Goal: Book appointment/travel/reservation

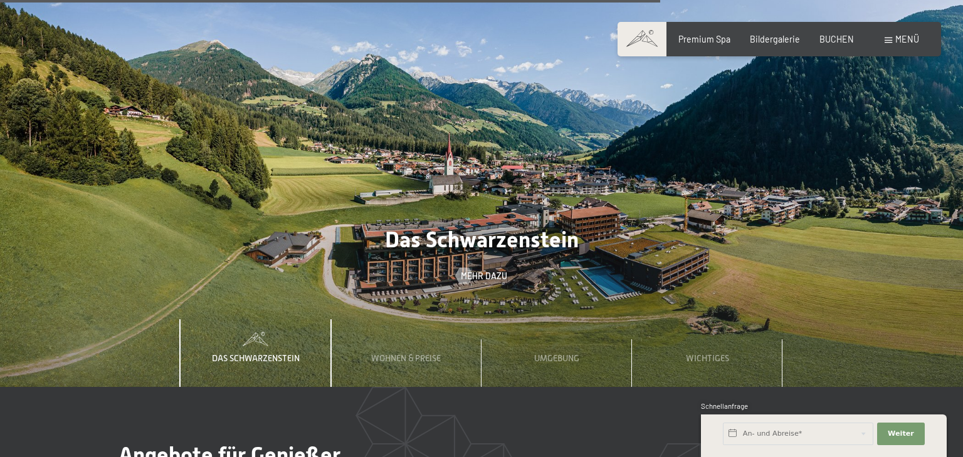
scroll to position [3660, 0]
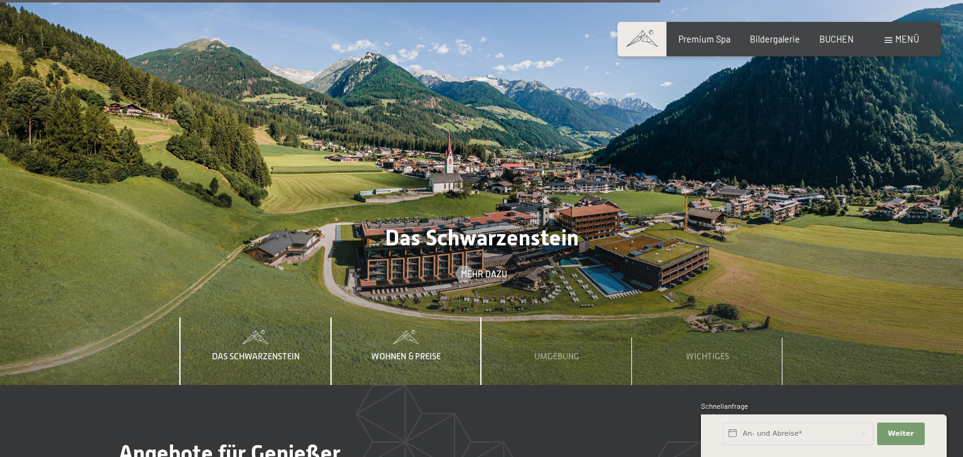
click at [415, 352] on span "Wohnen & Preise" at bounding box center [406, 357] width 70 height 10
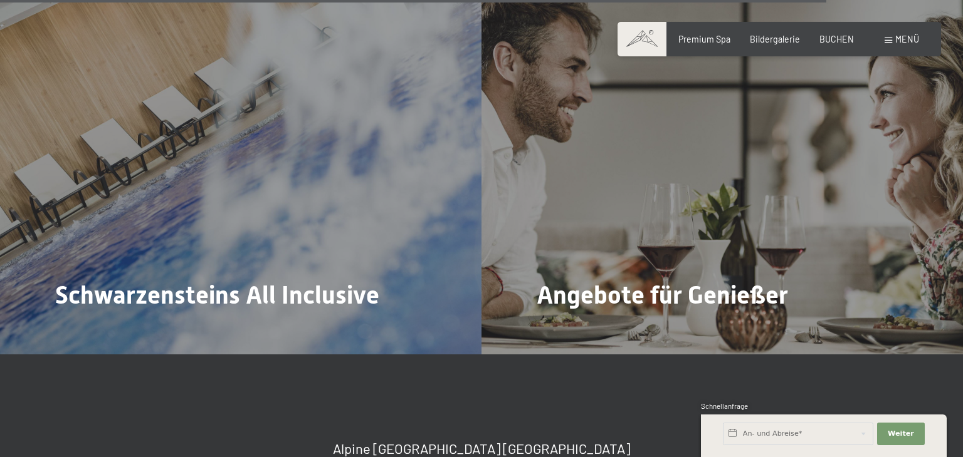
scroll to position [4587, 0]
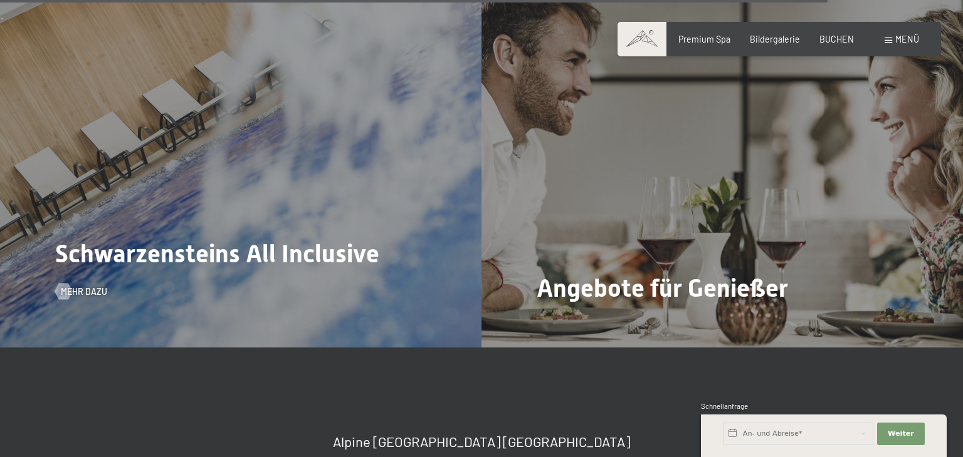
click at [202, 239] on span "Schwarzensteins All Inclusive" at bounding box center [217, 253] width 324 height 29
click at [275, 202] on div "Schwarzensteins All Inclusive Mehr dazu" at bounding box center [240, 167] width 481 height 361
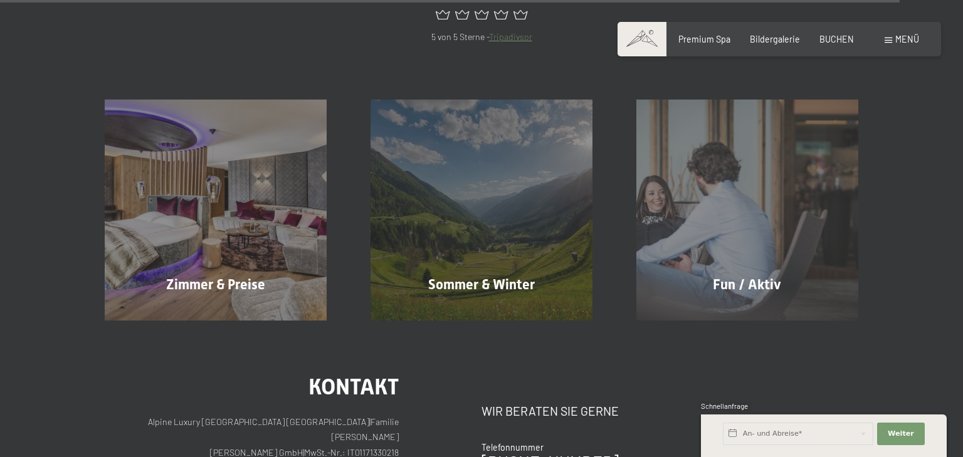
scroll to position [5039, 0]
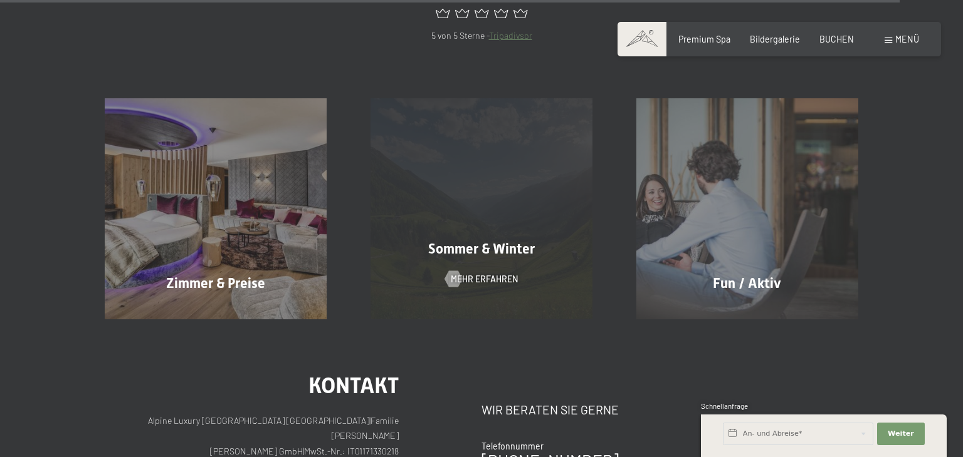
click at [474, 241] on span "Sommer & Winter" at bounding box center [481, 249] width 107 height 16
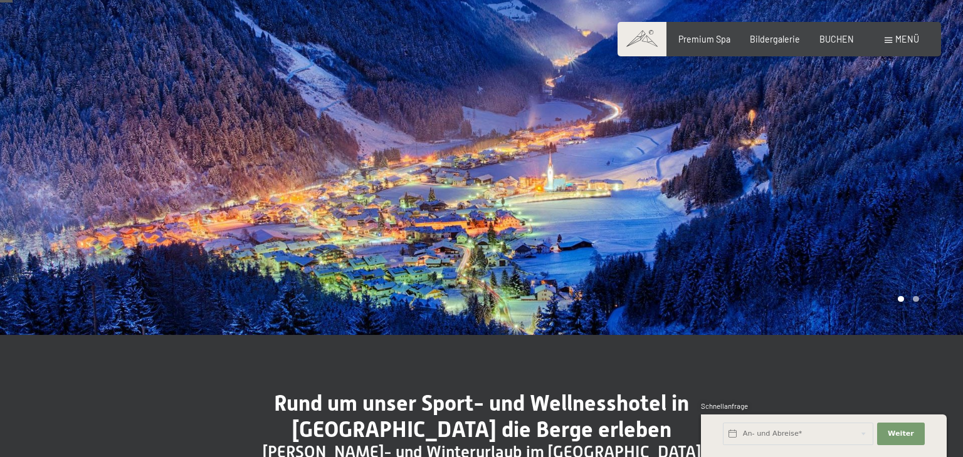
scroll to position [75, 0]
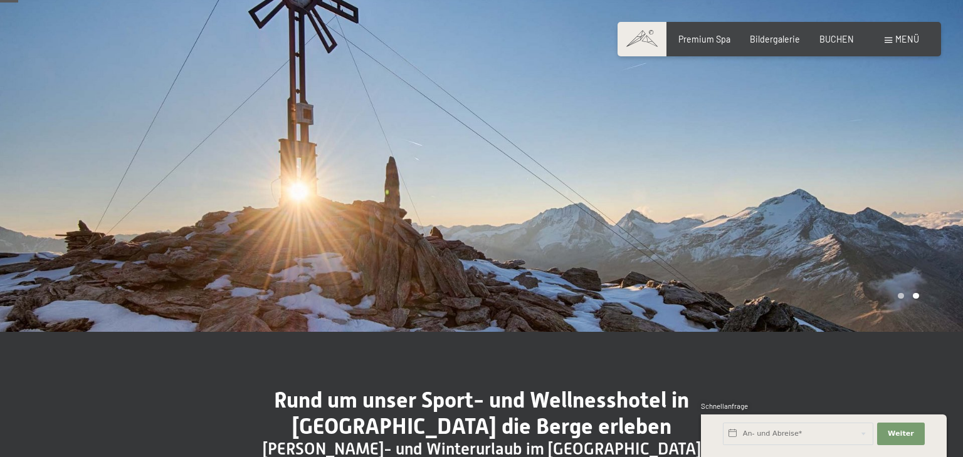
click at [630, 212] on div at bounding box center [721, 128] width 481 height 407
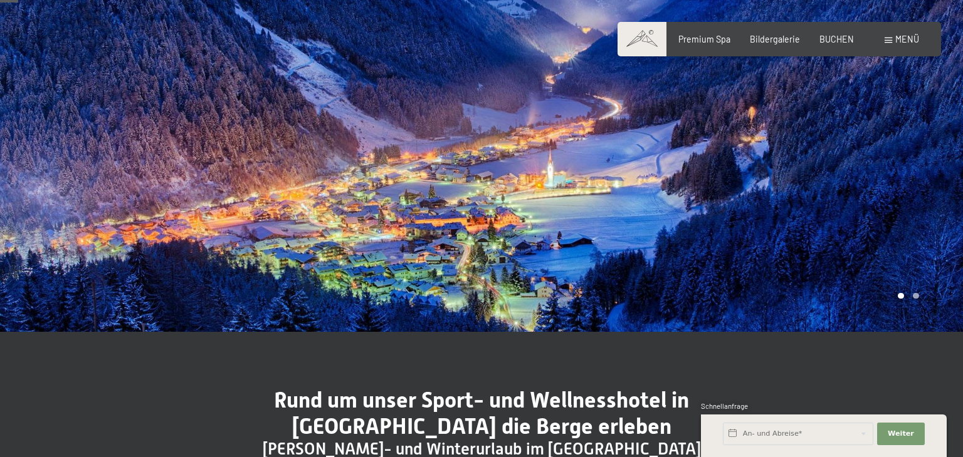
click at [630, 212] on div at bounding box center [721, 128] width 481 height 407
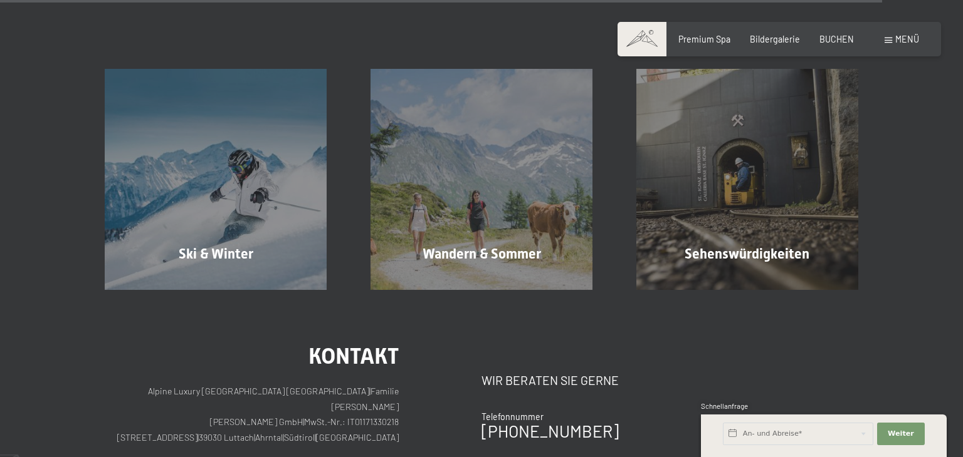
scroll to position [3660, 0]
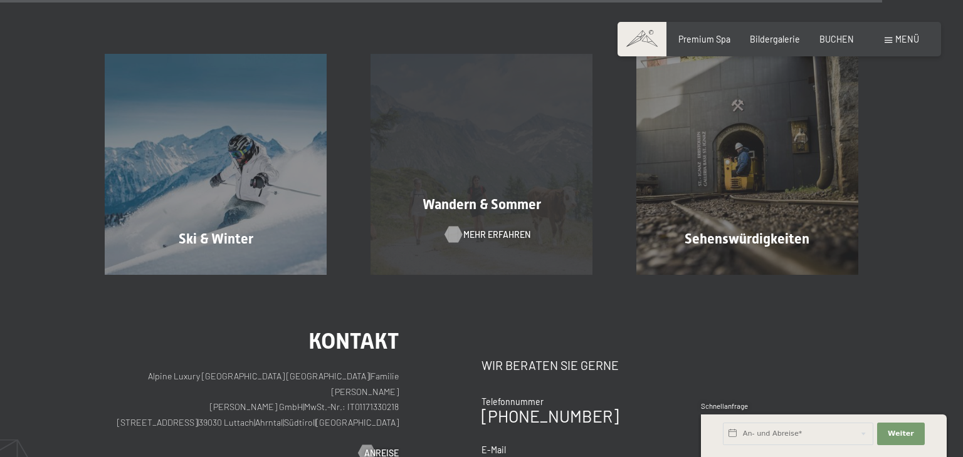
click at [469, 233] on span "Mehr erfahren" at bounding box center [496, 235] width 67 height 13
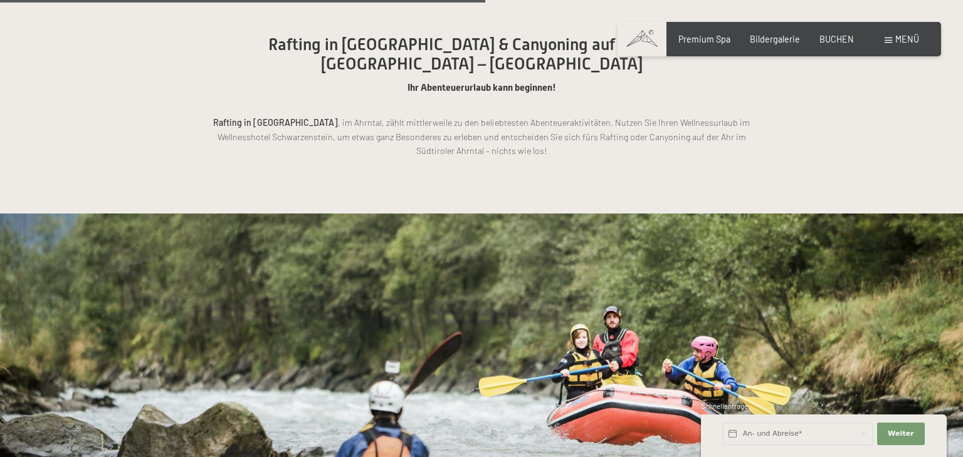
scroll to position [2996, 0]
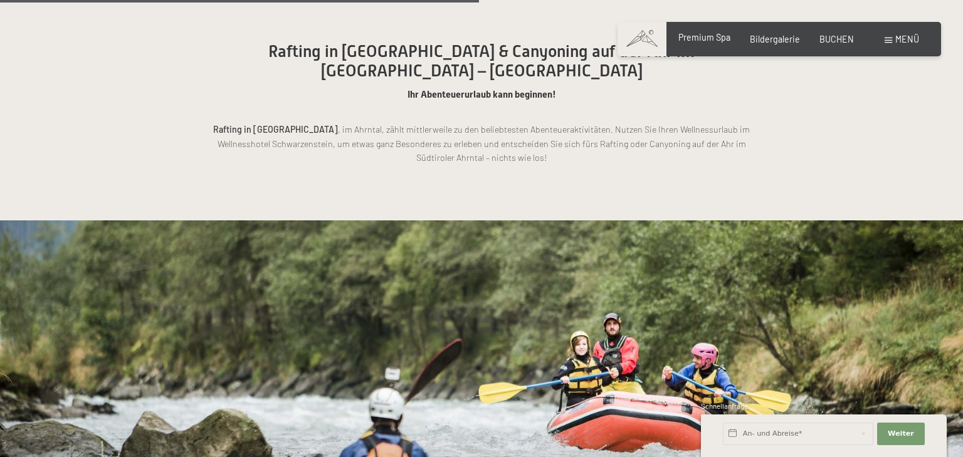
click at [709, 35] on span "Premium Spa" at bounding box center [704, 37] width 52 height 11
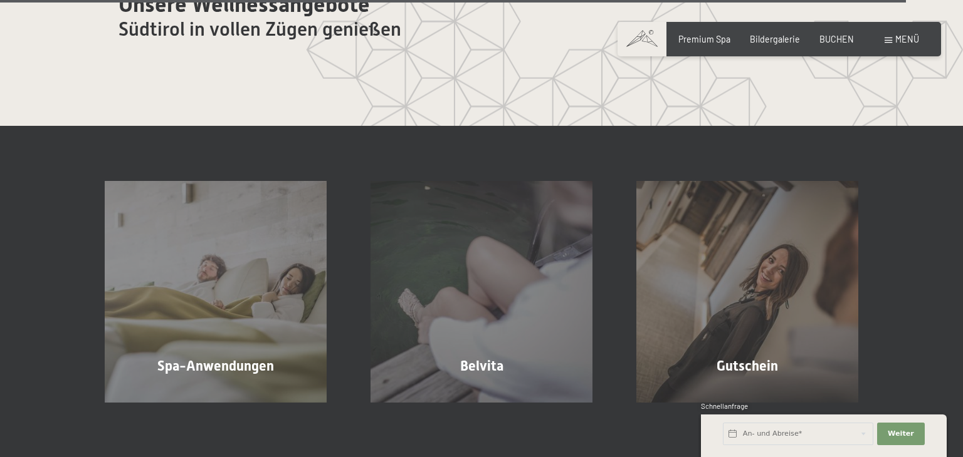
scroll to position [6442, 0]
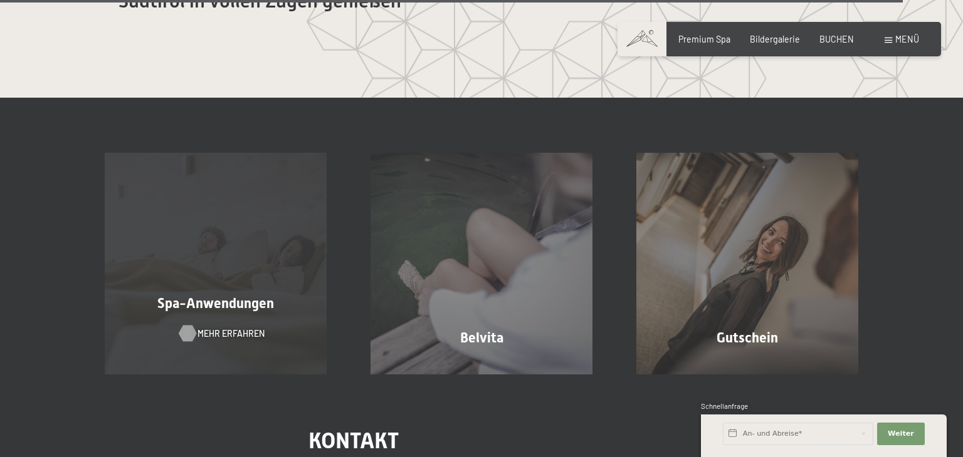
click at [217, 328] on span "Mehr erfahren" at bounding box center [230, 334] width 67 height 13
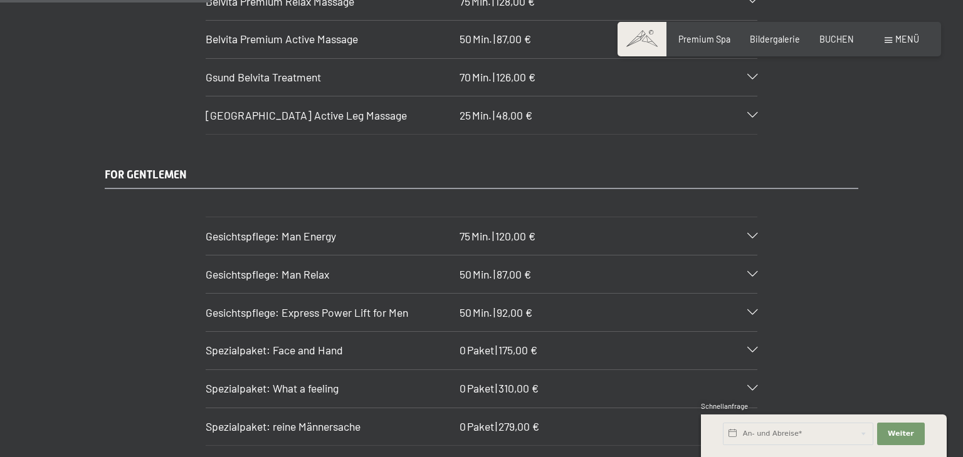
scroll to position [2018, 0]
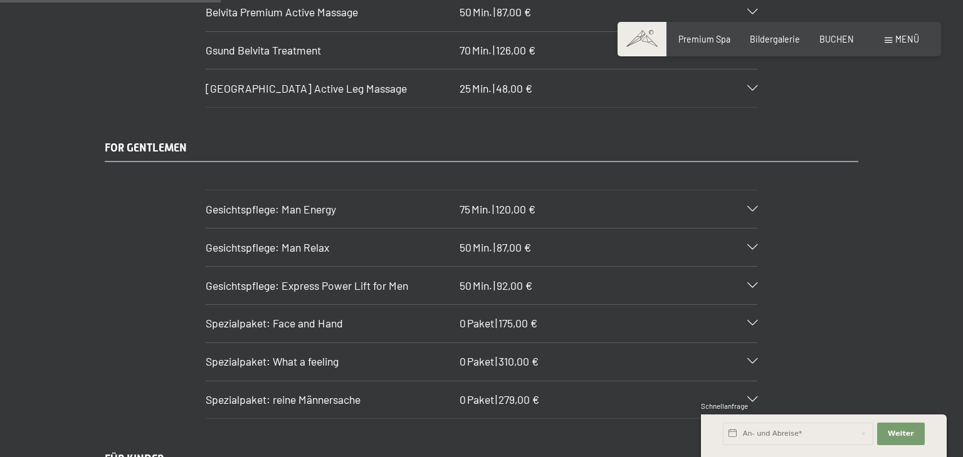
click at [751, 397] on icon at bounding box center [752, 400] width 10 height 6
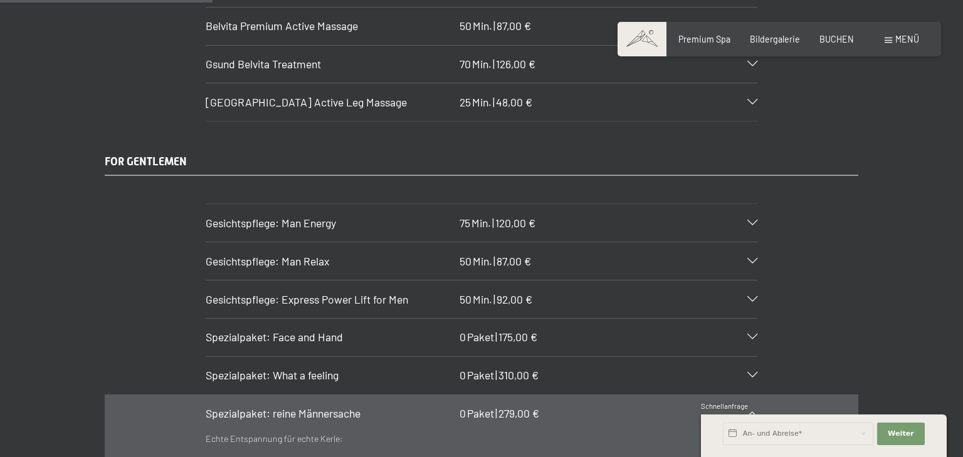
scroll to position [1993, 0]
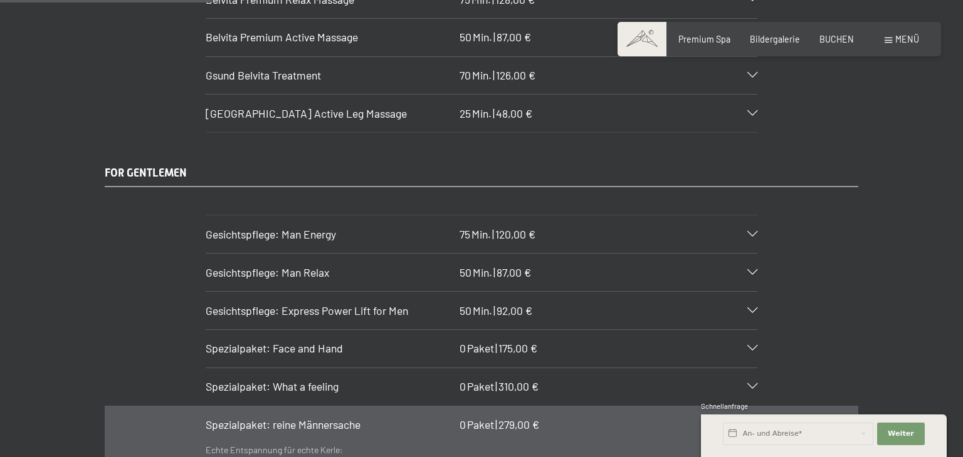
click at [750, 232] on icon at bounding box center [752, 235] width 10 height 6
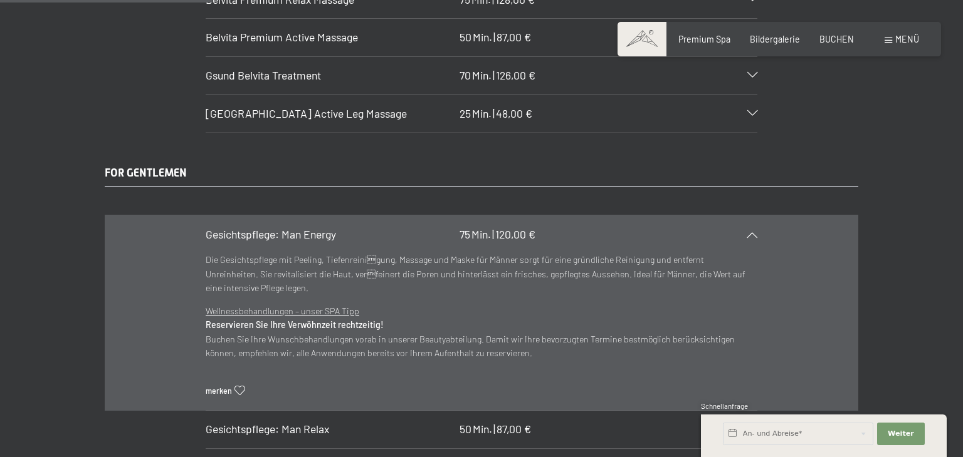
click at [823, 165] on div "FOR GENTLEMEN Gesichtspflege: Man Energy 75 Min. | 120,00 € Die Gesichtspflege …" at bounding box center [480, 383] width 835 height 436
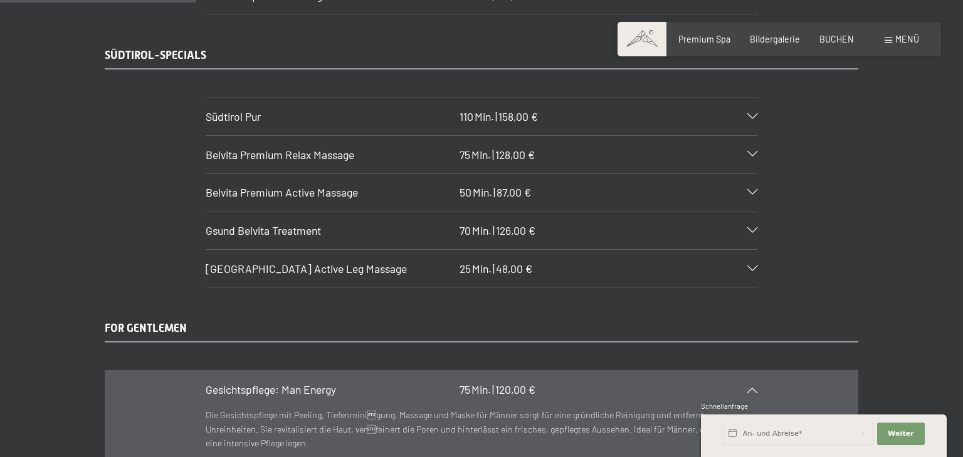
scroll to position [1817, 0]
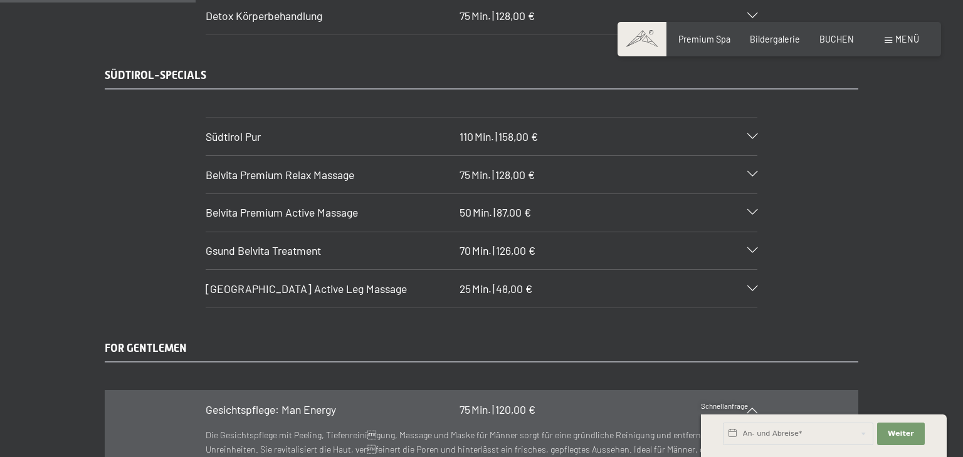
click at [747, 172] on icon at bounding box center [752, 175] width 10 height 6
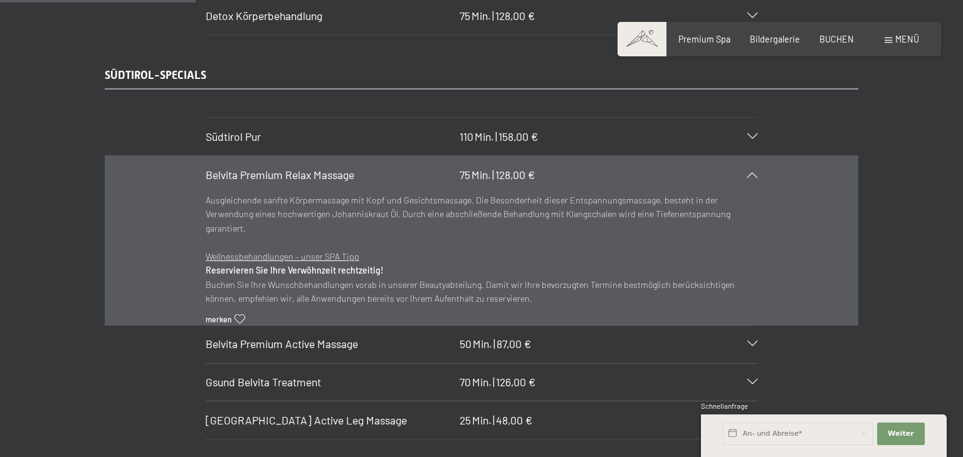
click at [940, 166] on div "SÜDTIROL-SPECIALS Südtirol Pur 110 Min. | 158,00 € Wohltuende Pflege für den ga…" at bounding box center [481, 254] width 963 height 372
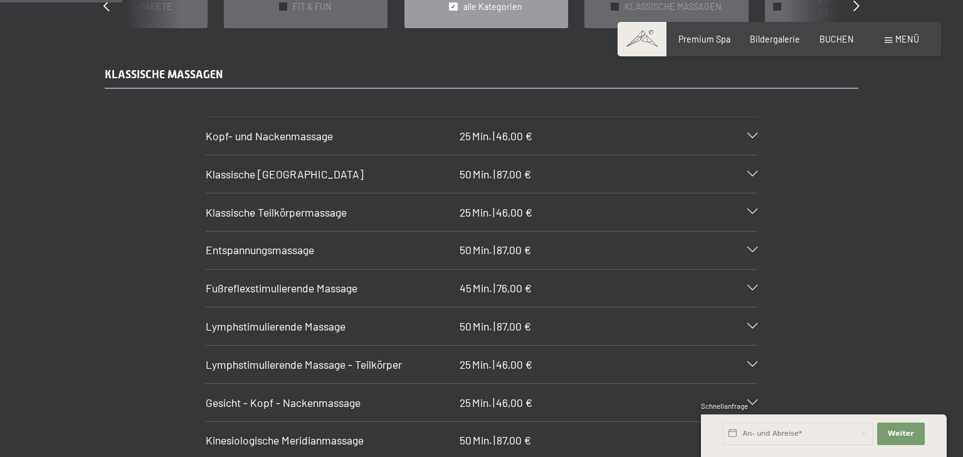
scroll to position [1116, 0]
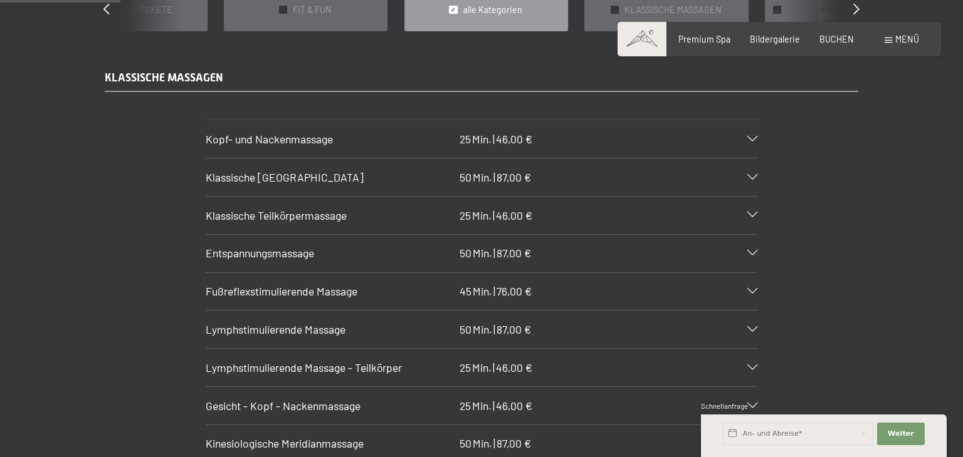
click at [751, 175] on icon at bounding box center [752, 178] width 10 height 6
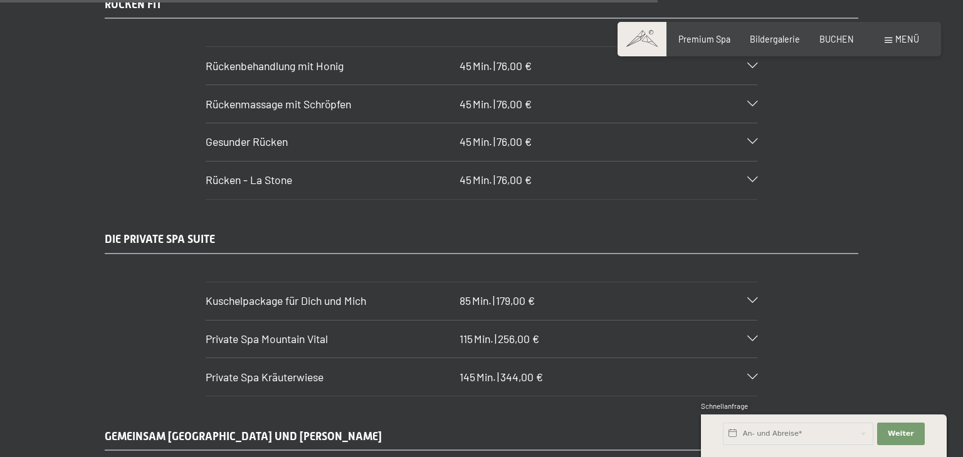
scroll to position [6154, 0]
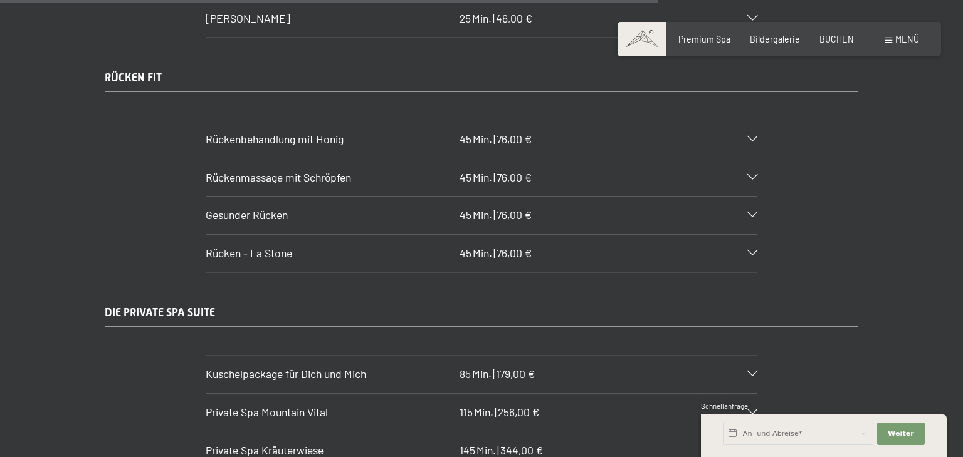
click at [747, 212] on icon at bounding box center [752, 215] width 10 height 6
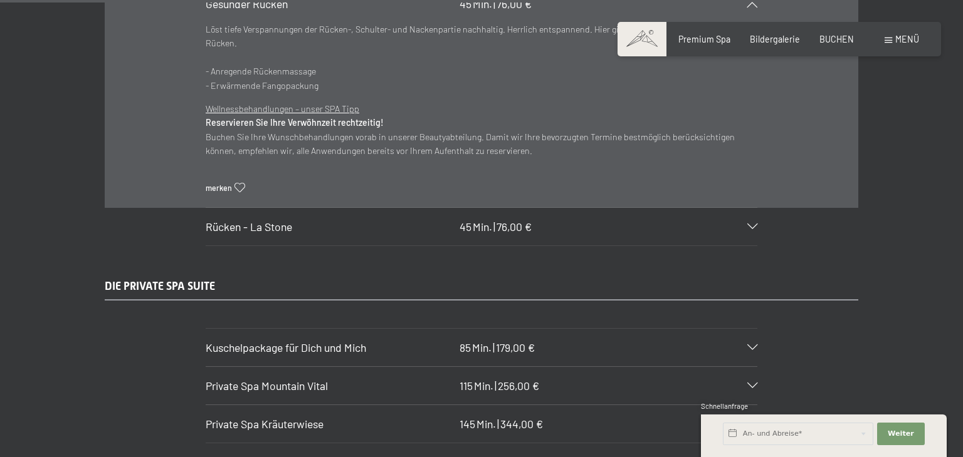
scroll to position [5943, 0]
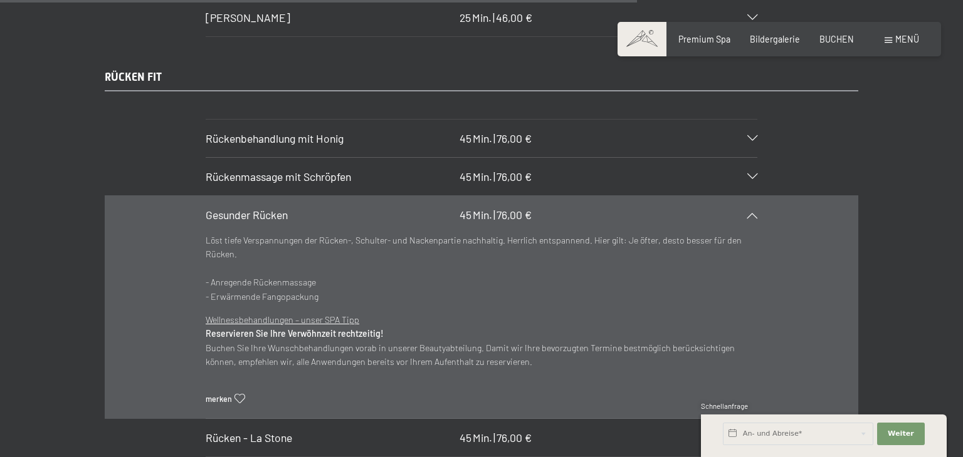
click at [872, 200] on div "RÜCKEN FIT Rückenbehandlung mit Honig 45 Min. | 76,00 € Die Honigmassage von Ar…" at bounding box center [480, 264] width 835 height 388
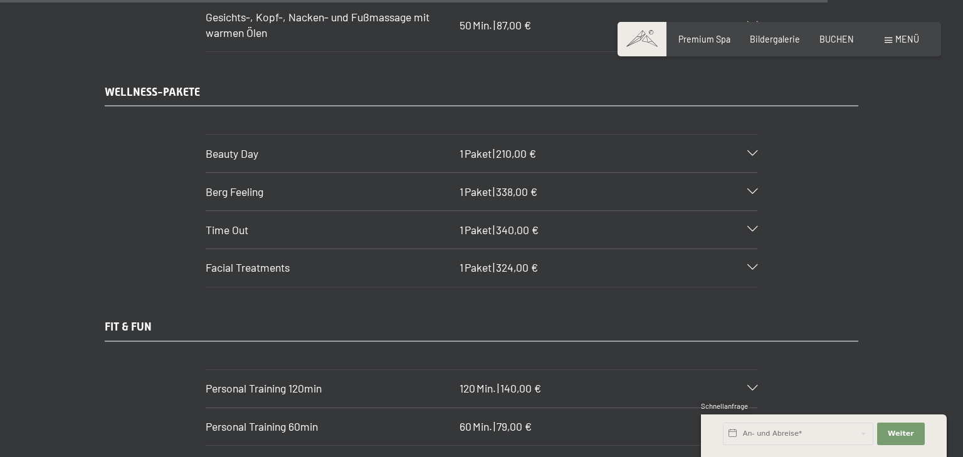
scroll to position [7723, 0]
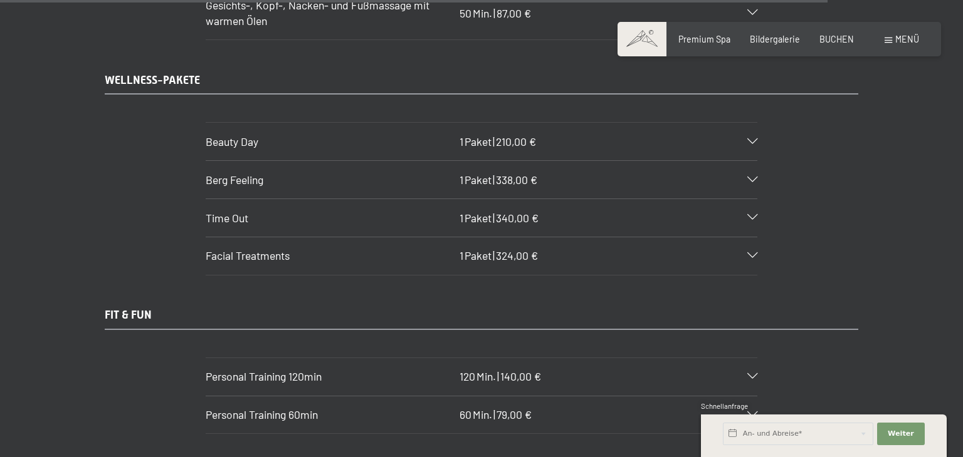
click at [750, 139] on icon at bounding box center [752, 142] width 10 height 6
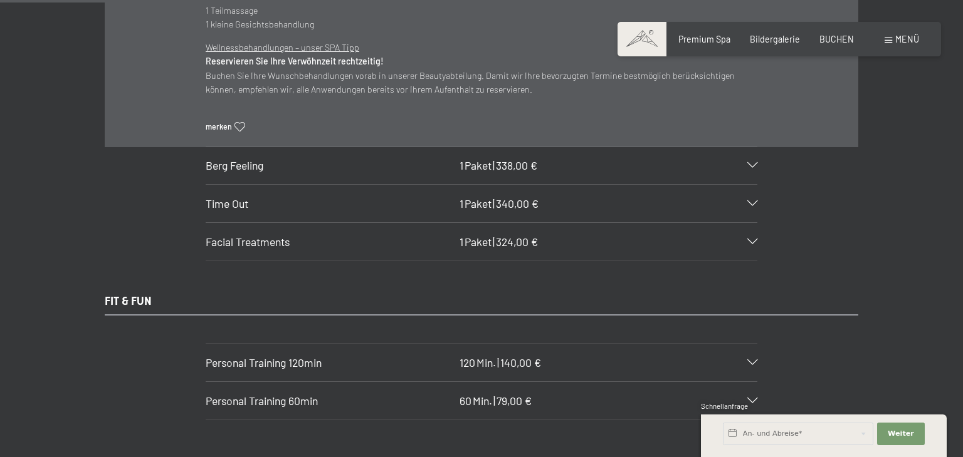
scroll to position [7537, 0]
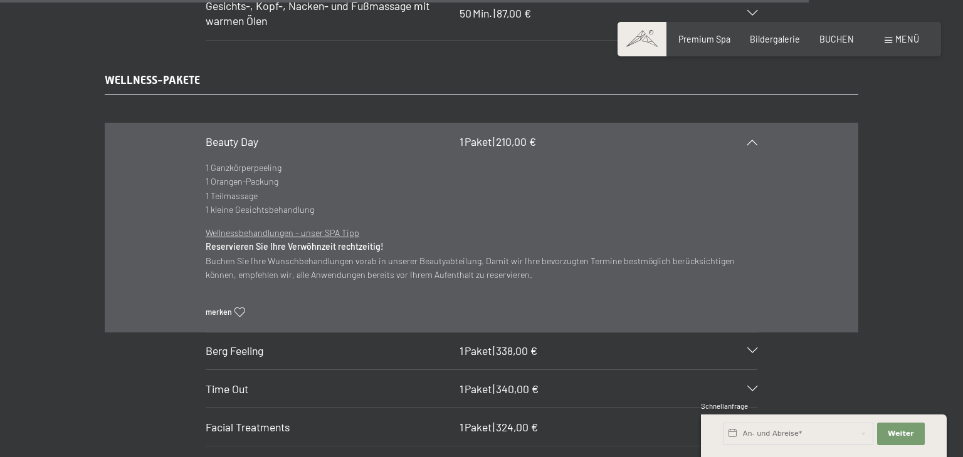
click at [887, 125] on div "WELLNESS-PAKETE Beauty Day 1 Paket | 210,00 € 1 Ganzkörperpeeling 1 Orangen-Pac…" at bounding box center [480, 260] width 835 height 374
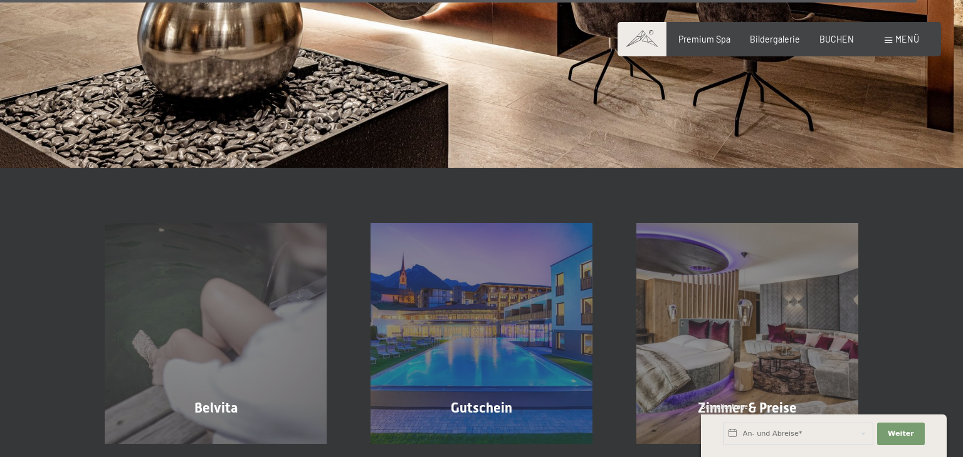
scroll to position [8590, 0]
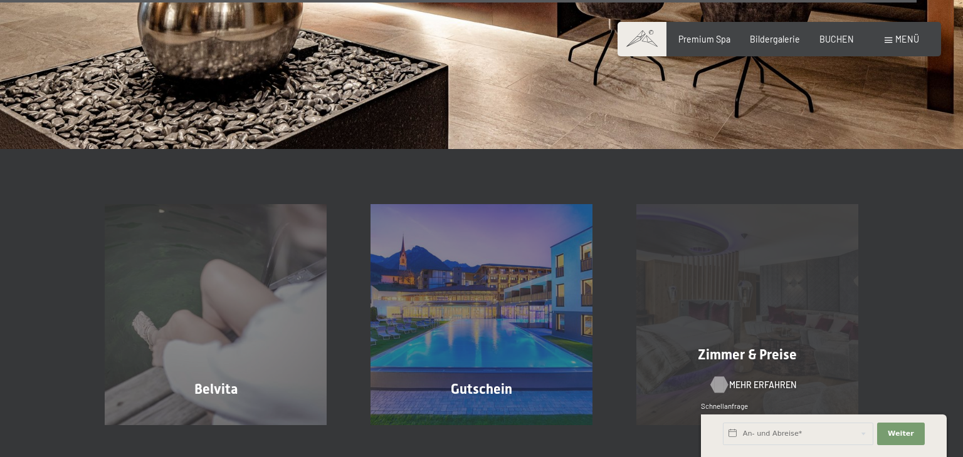
click at [742, 379] on span "Mehr erfahren" at bounding box center [762, 385] width 67 height 13
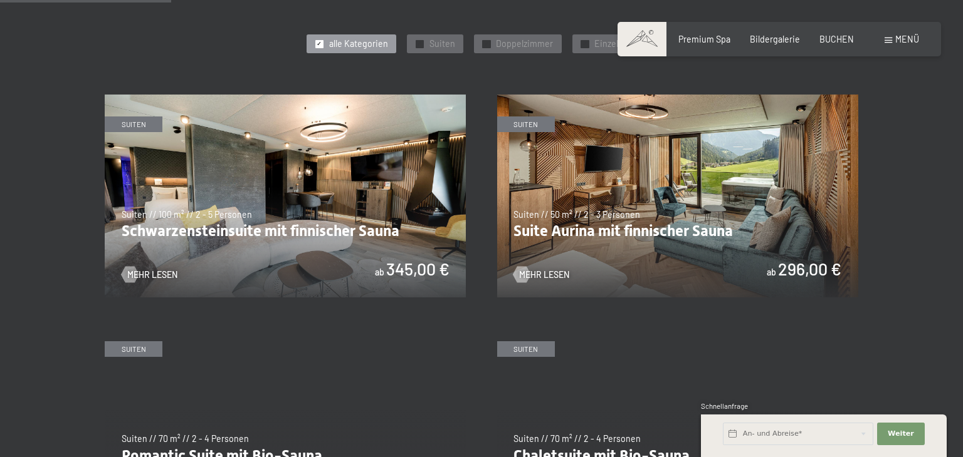
scroll to position [627, 0]
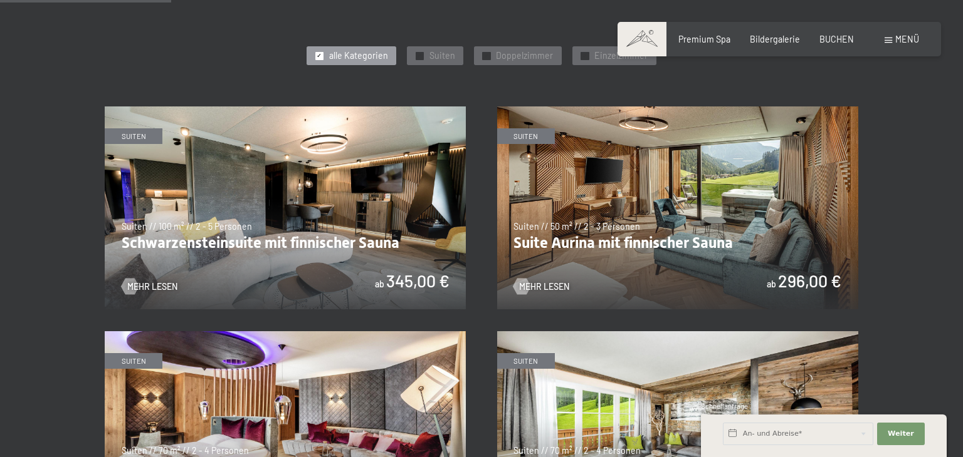
click at [604, 239] on img at bounding box center [677, 208] width 361 height 203
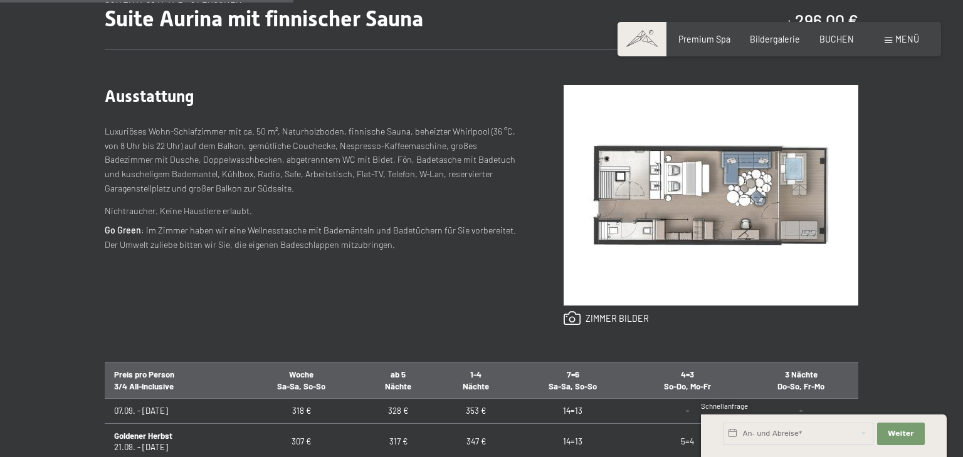
scroll to position [451, 0]
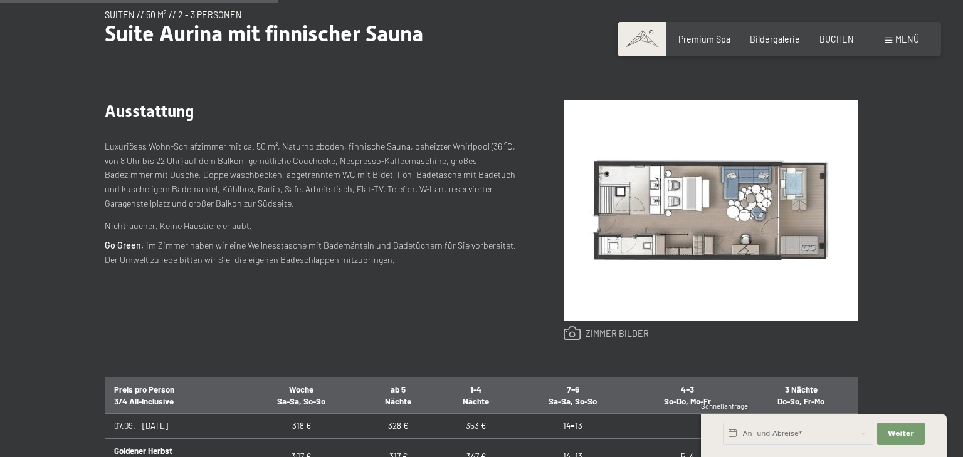
click at [572, 332] on link at bounding box center [606, 334] width 86 height 15
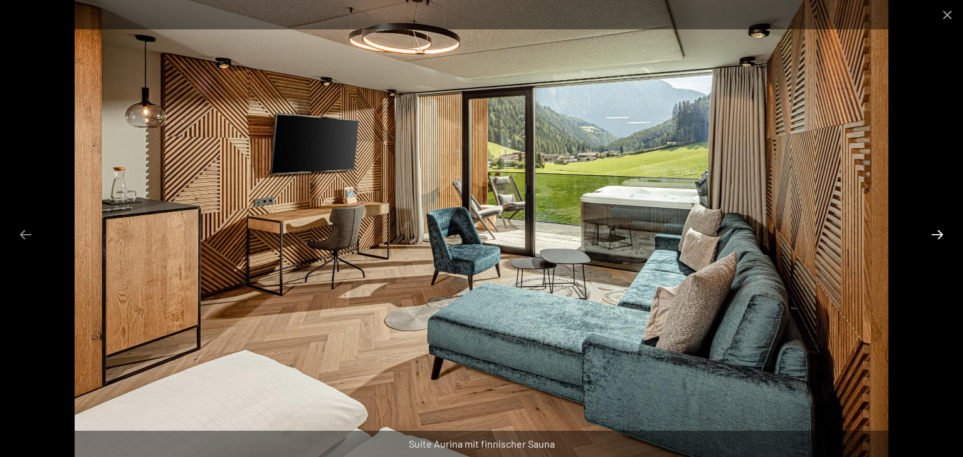
click at [932, 233] on button "Next slide" at bounding box center [937, 234] width 26 height 24
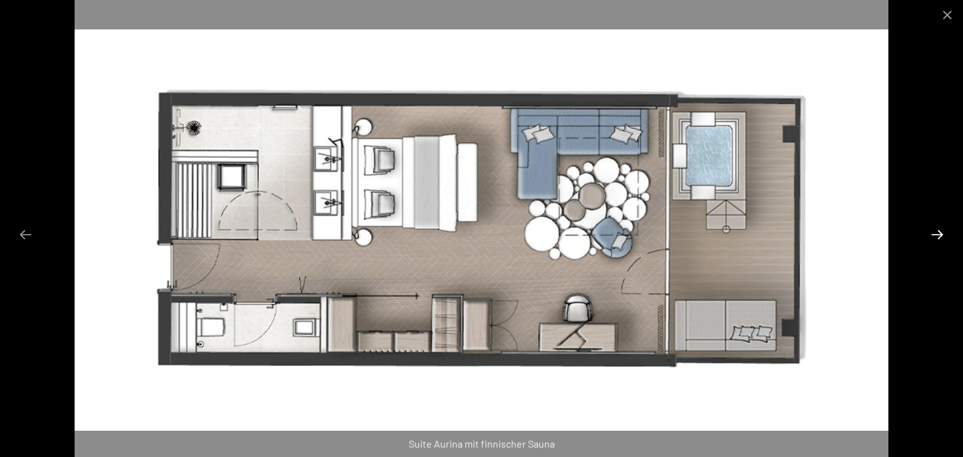
click at [932, 233] on button "Next slide" at bounding box center [937, 234] width 26 height 24
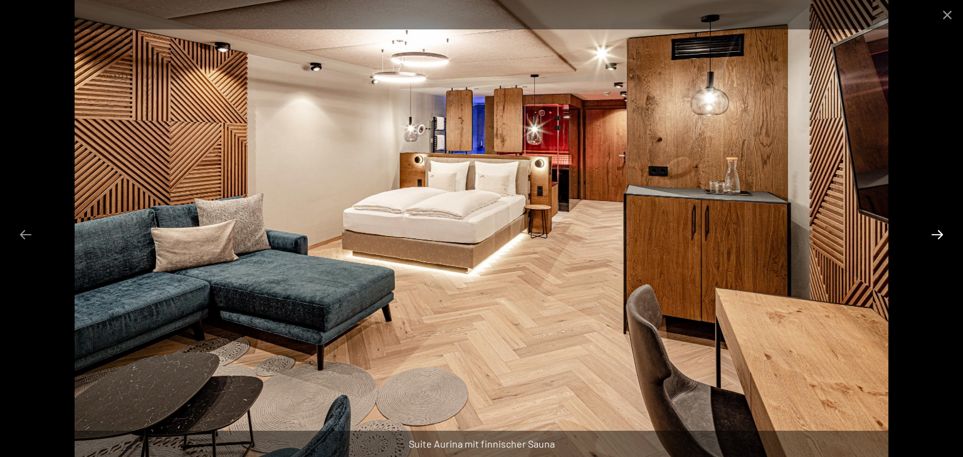
click at [932, 233] on button "Next slide" at bounding box center [937, 234] width 26 height 24
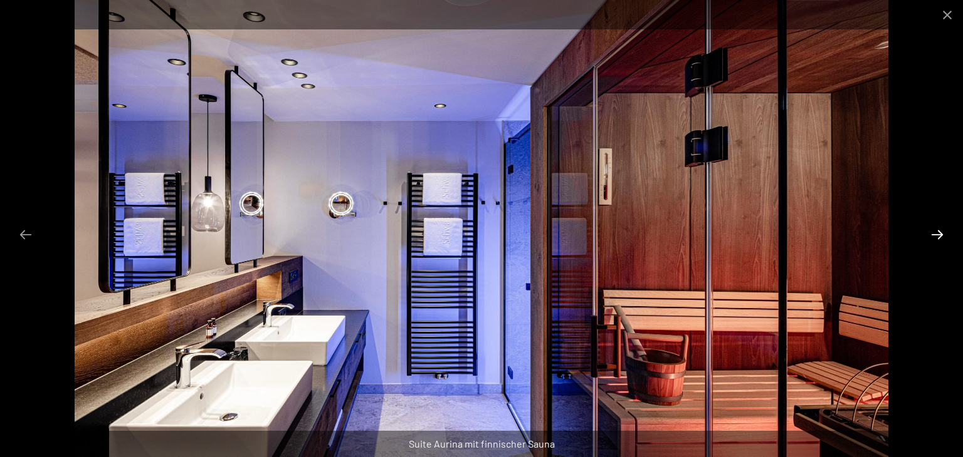
click at [932, 233] on button "Next slide" at bounding box center [937, 234] width 26 height 24
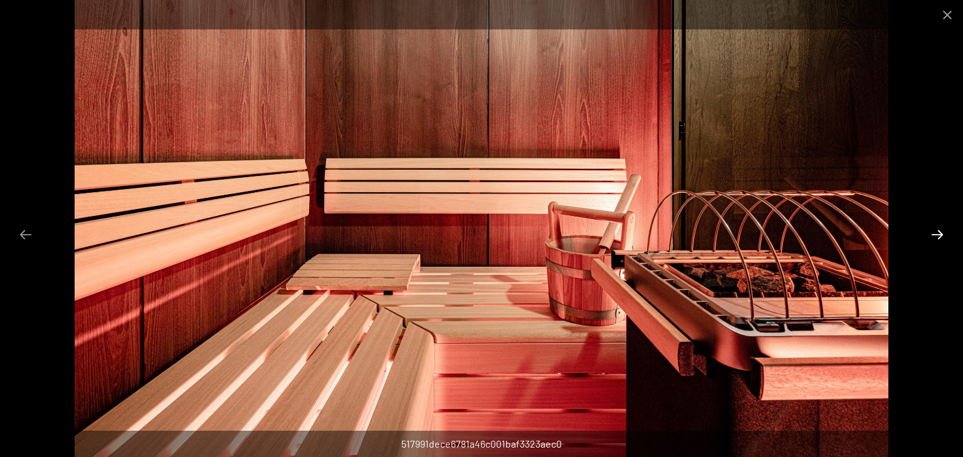
click at [932, 233] on button "Next slide" at bounding box center [937, 234] width 26 height 24
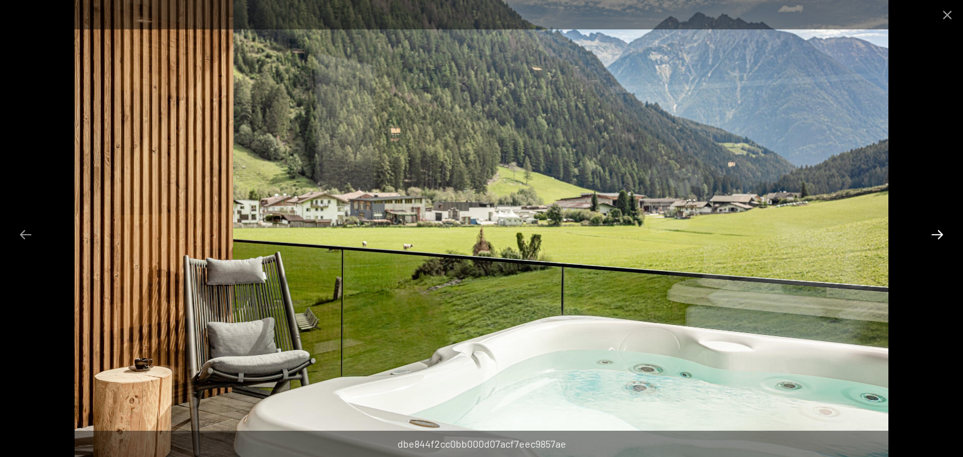
click at [932, 233] on button "Next slide" at bounding box center [937, 234] width 26 height 24
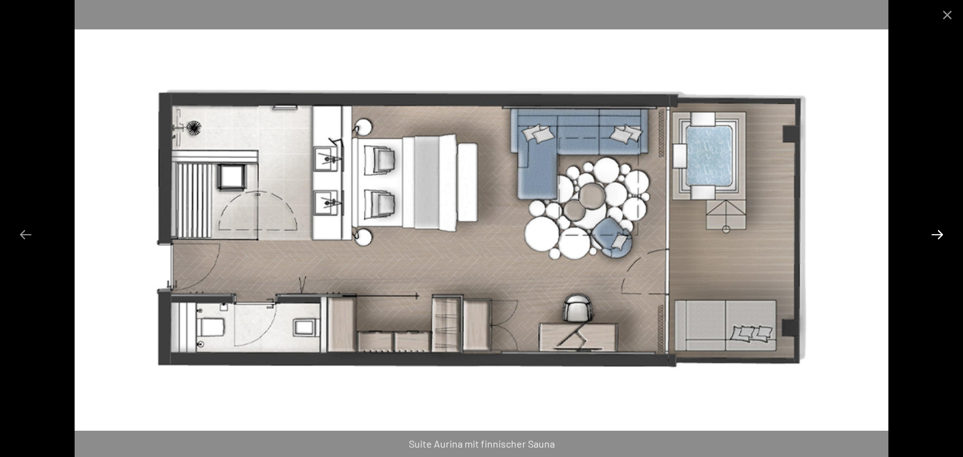
click at [932, 233] on button "Next slide" at bounding box center [937, 234] width 26 height 24
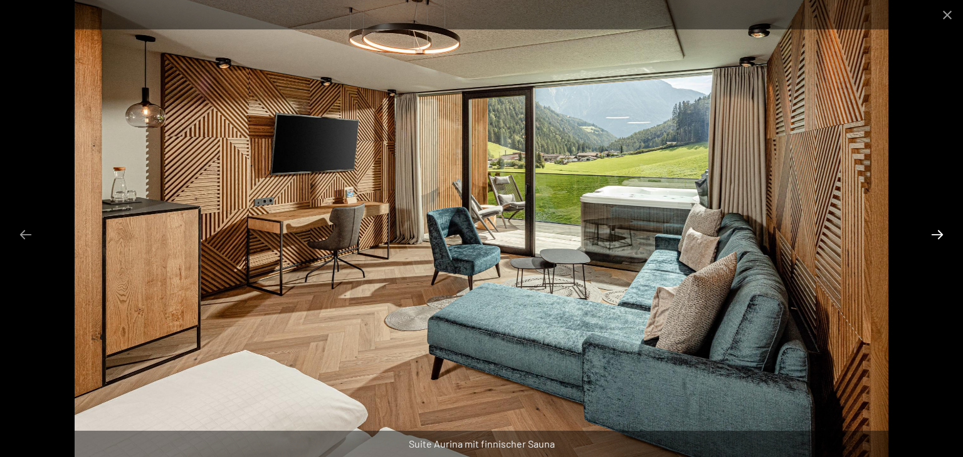
click at [932, 233] on button "Next slide" at bounding box center [937, 234] width 26 height 24
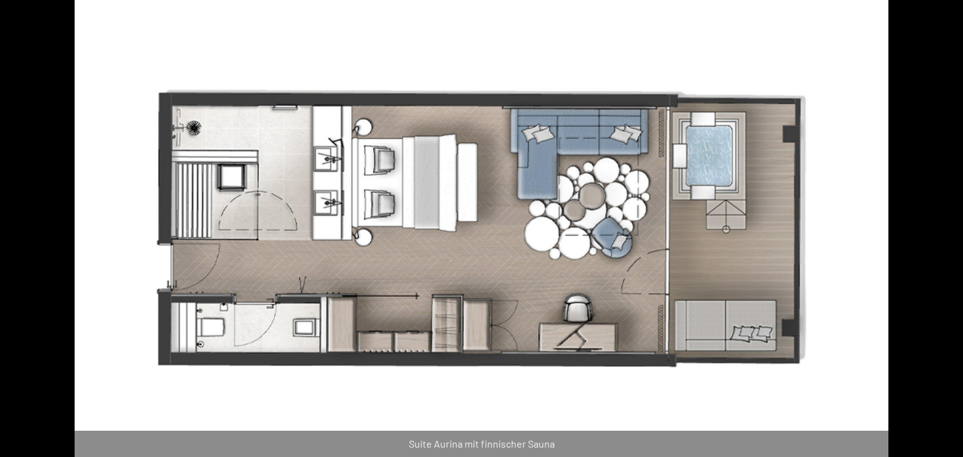
click at [932, 233] on button "Next slide" at bounding box center [943, 234] width 26 height 24
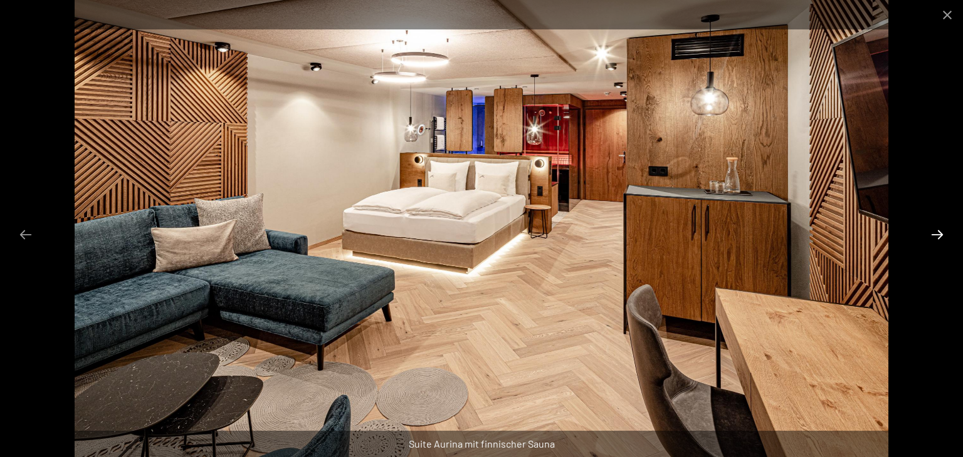
click at [931, 233] on button "Next slide" at bounding box center [937, 234] width 26 height 24
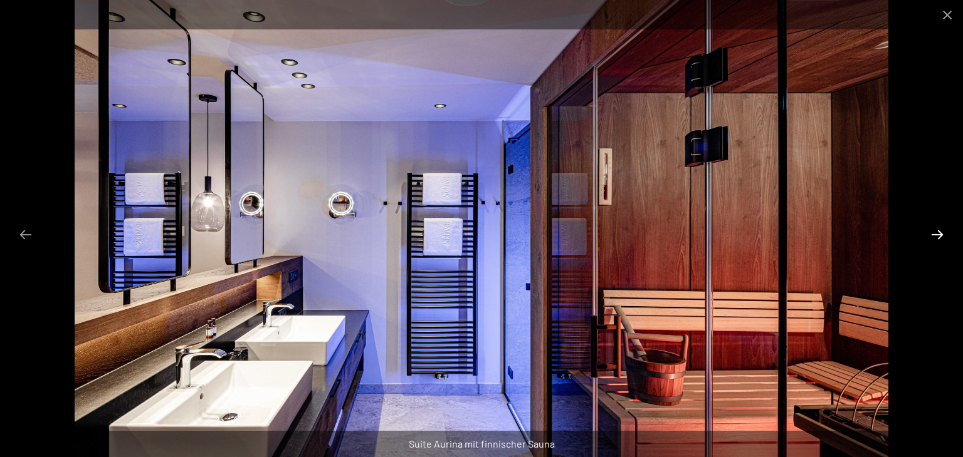
click at [931, 233] on button "Next slide" at bounding box center [937, 234] width 26 height 24
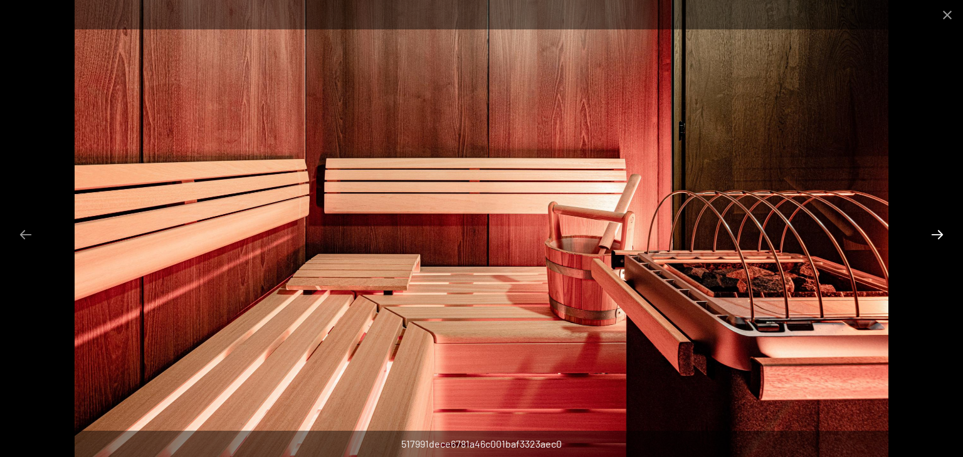
click at [931, 233] on button "Next slide" at bounding box center [937, 234] width 26 height 24
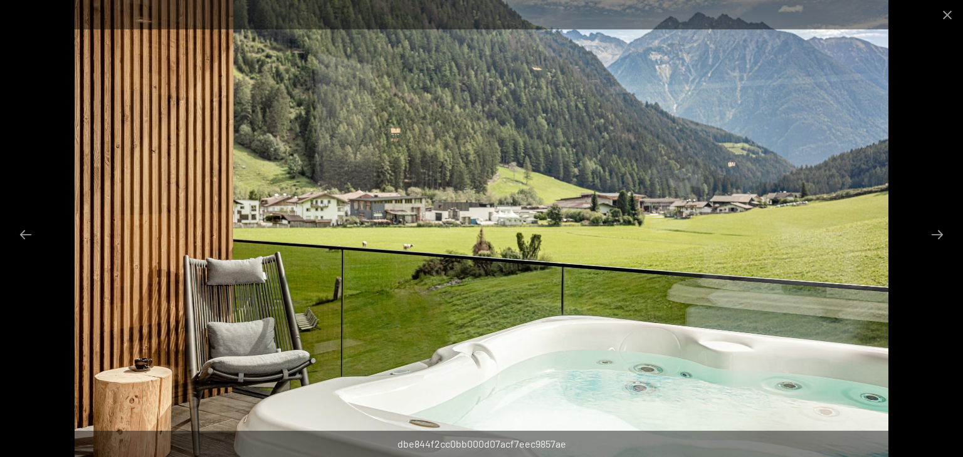
scroll to position [1561, 0]
click at [948, 14] on button "Close gallery" at bounding box center [946, 14] width 31 height 29
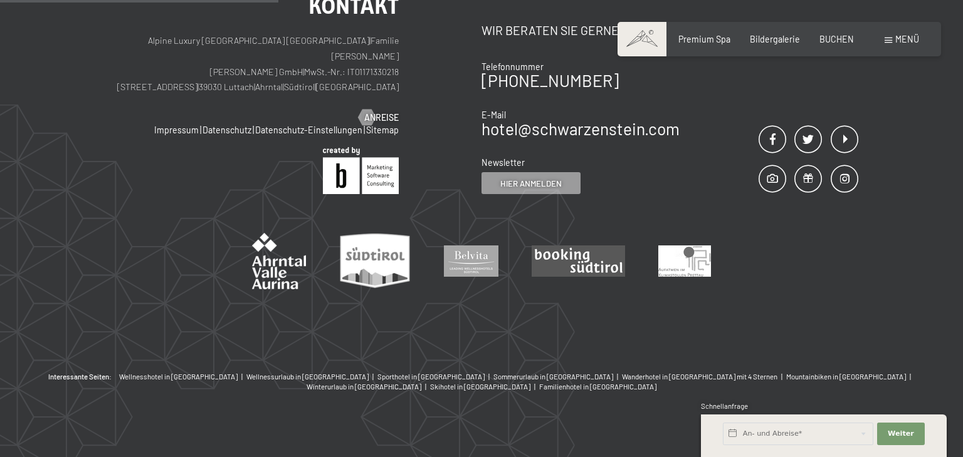
scroll to position [451, 0]
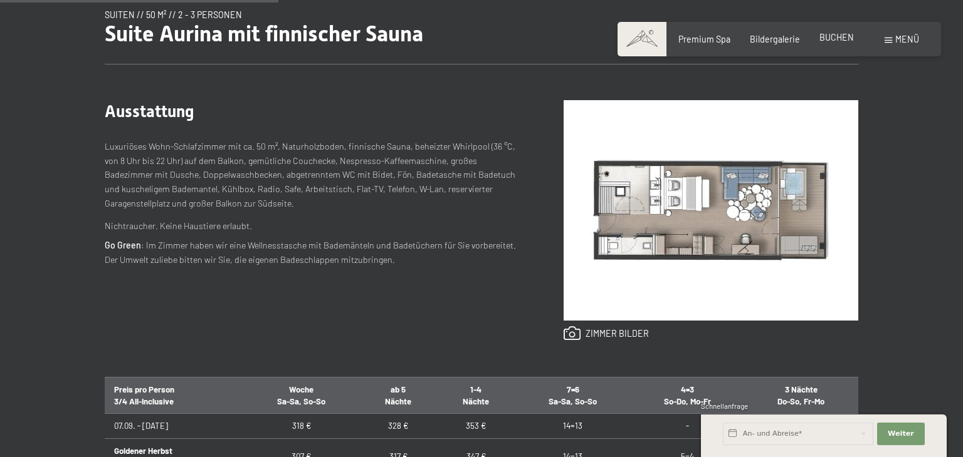
click at [824, 36] on span "BUCHEN" at bounding box center [836, 37] width 34 height 11
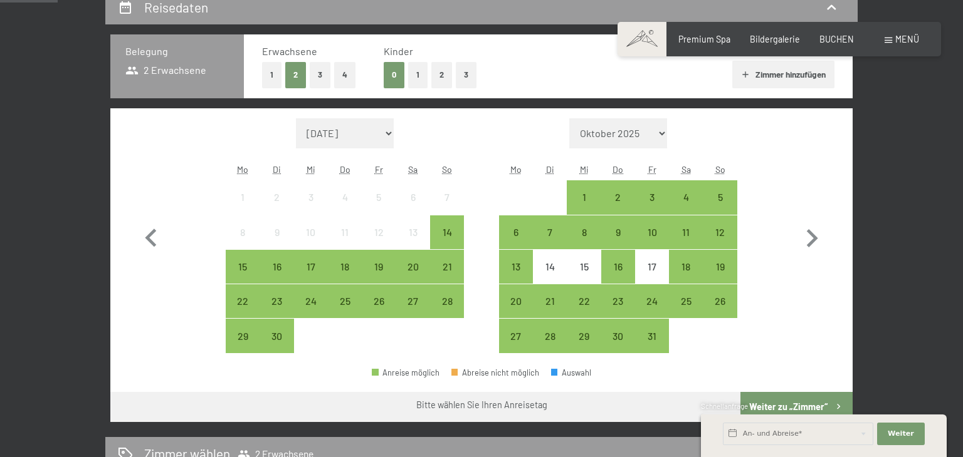
scroll to position [226, 0]
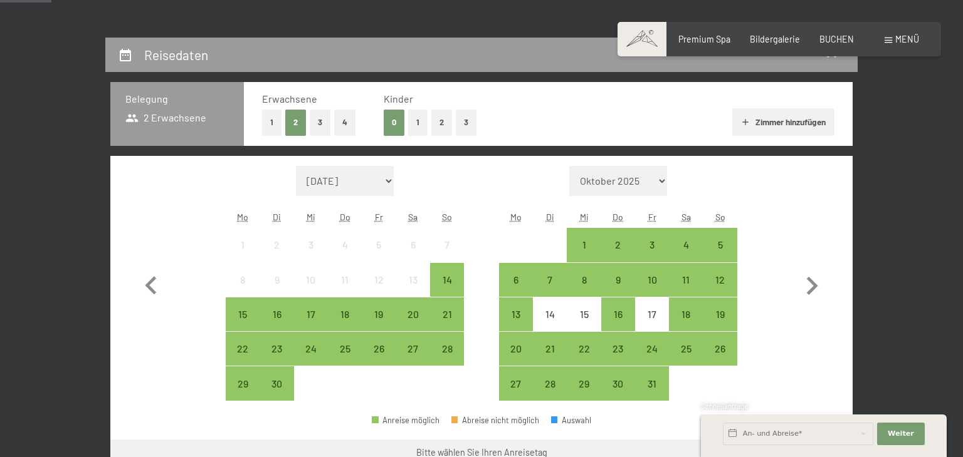
click at [388, 180] on select "September 2025 Oktober 2025 November 2025 Dezember 2025 Januar 2026 Februar 202…" at bounding box center [345, 181] width 98 height 30
select select "2026-07-01"
select select "2026-08-01"
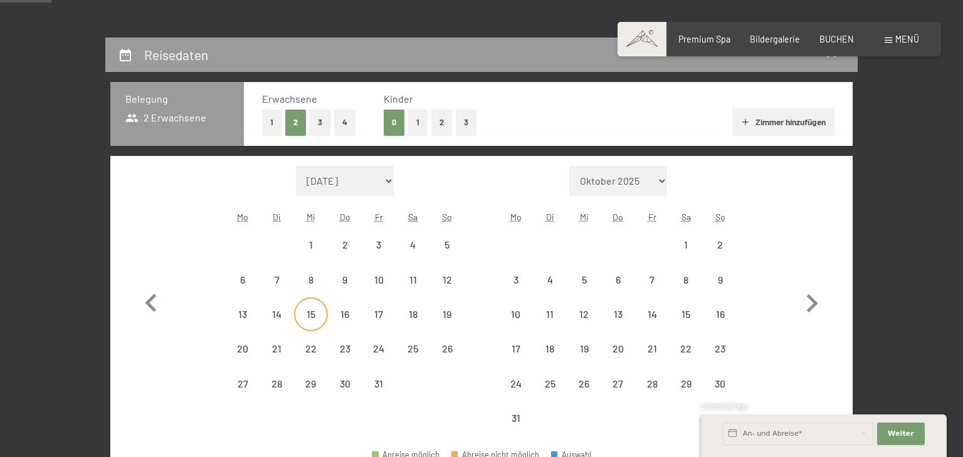
select select "2026-07-01"
select select "2026-08-01"
click at [384, 313] on div "17" at bounding box center [378, 325] width 31 height 31
select select "2026-07-01"
select select "2026-08-01"
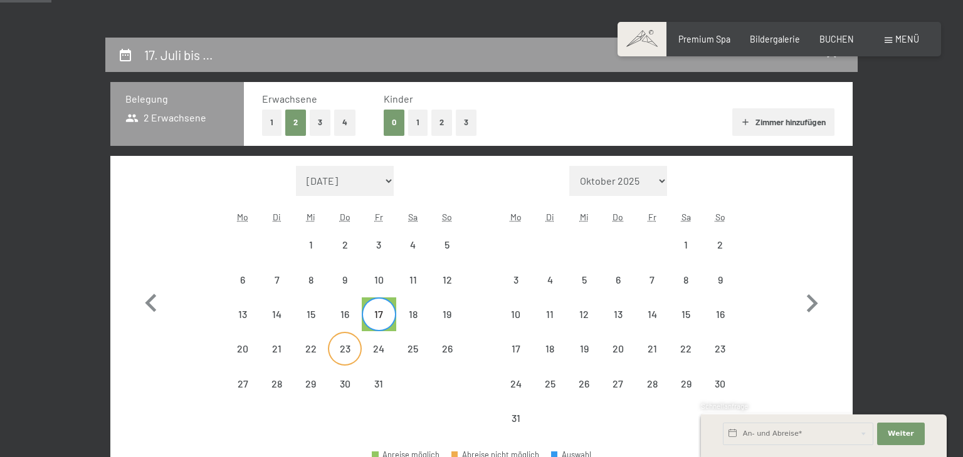
click at [344, 350] on div "23" at bounding box center [344, 359] width 31 height 31
select select "2026-07-01"
select select "2026-08-01"
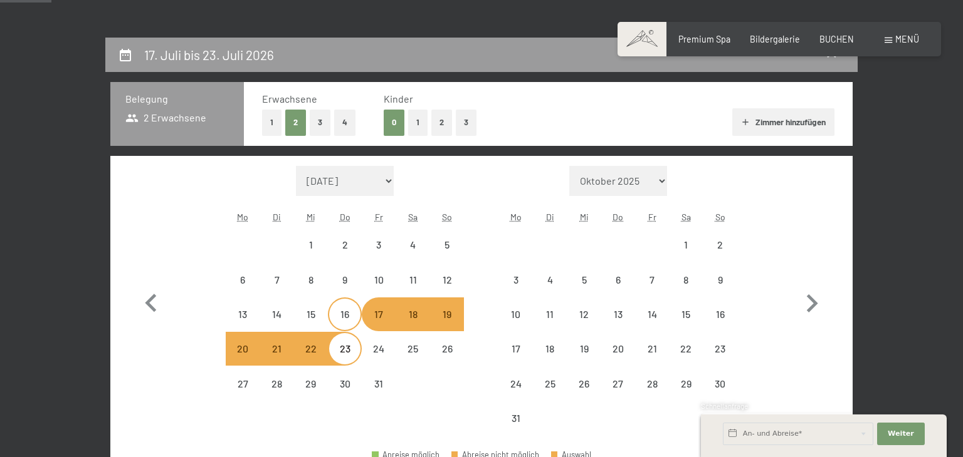
click at [346, 313] on div "16" at bounding box center [344, 325] width 31 height 31
select select "2026-07-01"
select select "2026-08-01"
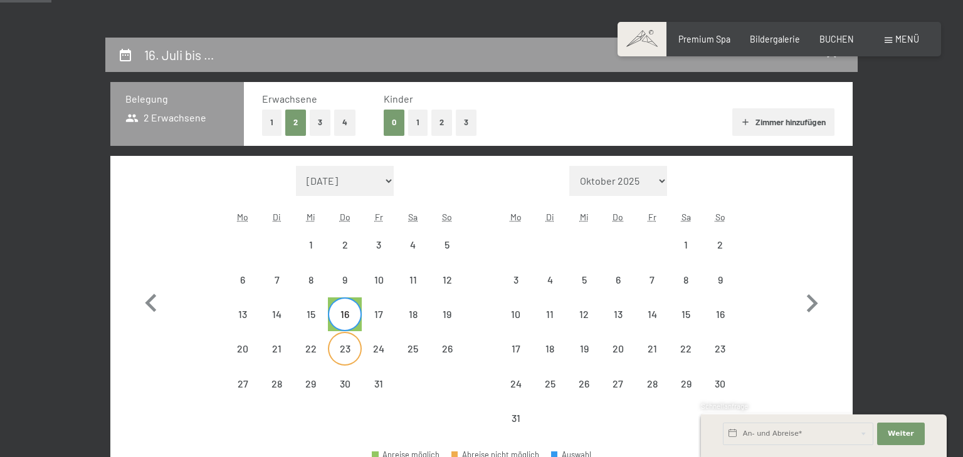
click at [340, 348] on div "23" at bounding box center [344, 359] width 31 height 31
select select "2026-07-01"
select select "2026-08-01"
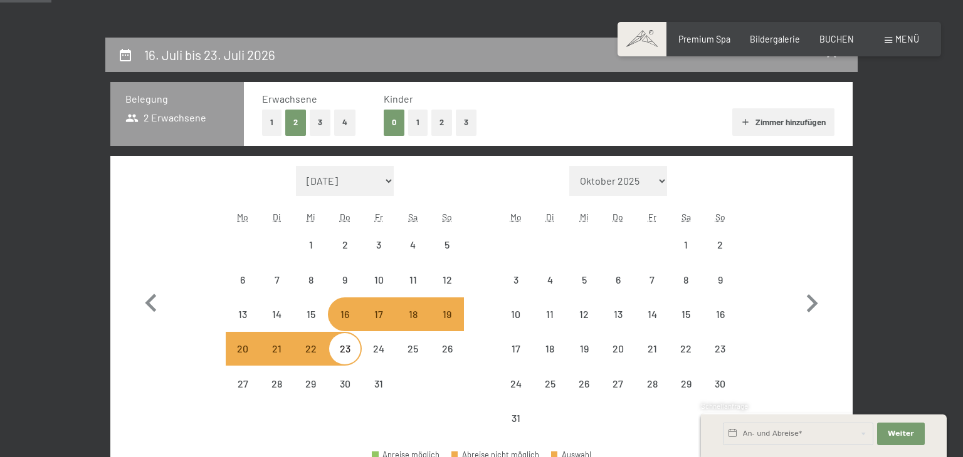
click at [340, 318] on div "16" at bounding box center [344, 325] width 31 height 31
select select "2026-07-01"
select select "2026-08-01"
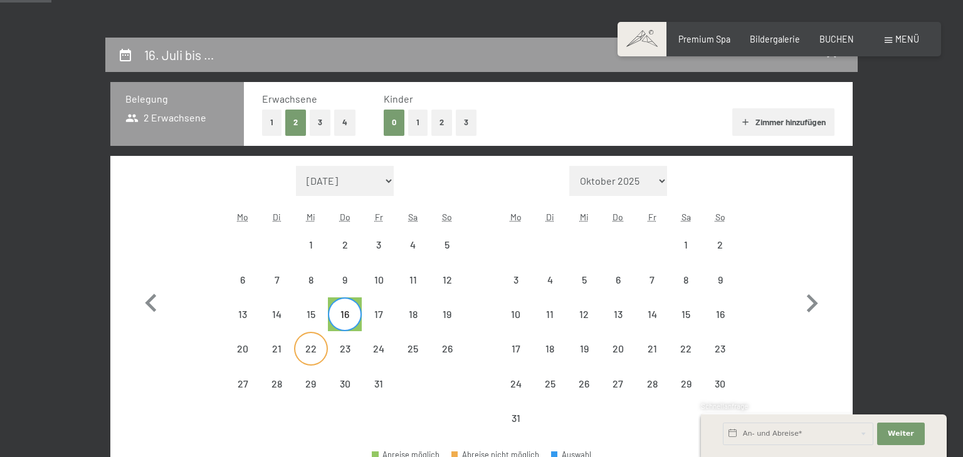
click at [309, 348] on div "22" at bounding box center [310, 359] width 31 height 31
select select "2026-07-01"
select select "2026-08-01"
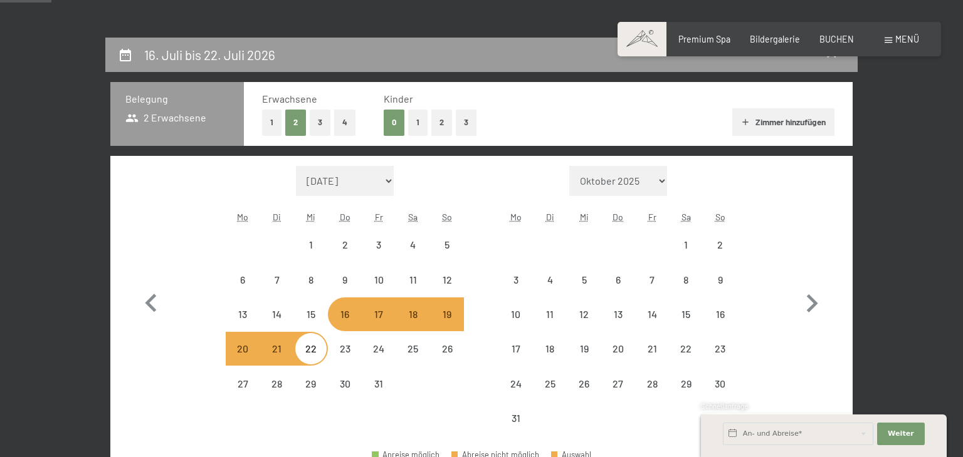
click at [340, 306] on div "16" at bounding box center [344, 314] width 31 height 31
select select "2026-07-01"
select select "2026-08-01"
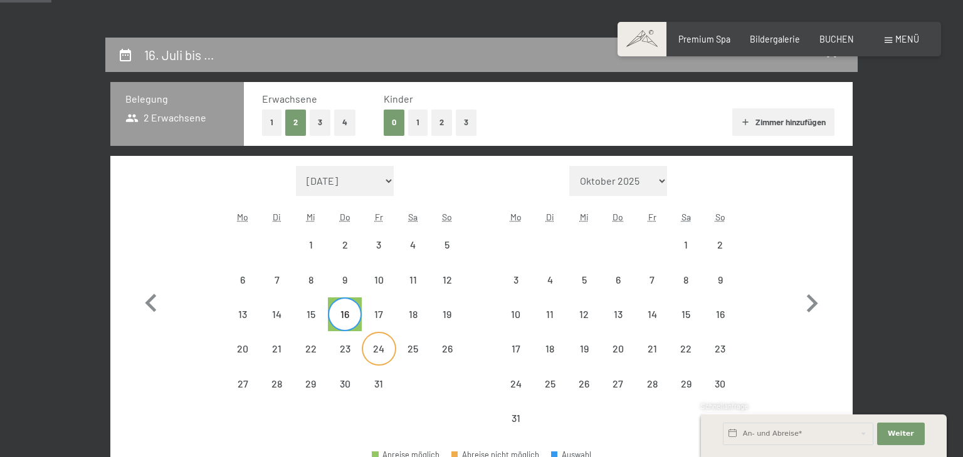
click at [379, 347] on div "24" at bounding box center [378, 359] width 31 height 31
select select "2026-07-01"
select select "2026-08-01"
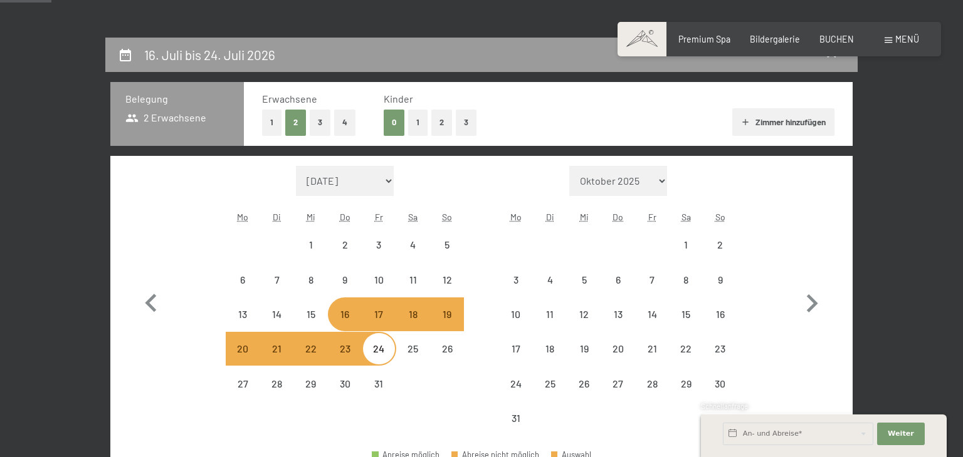
click at [339, 312] on div "16" at bounding box center [344, 325] width 31 height 31
select select "2026-07-01"
select select "2026-08-01"
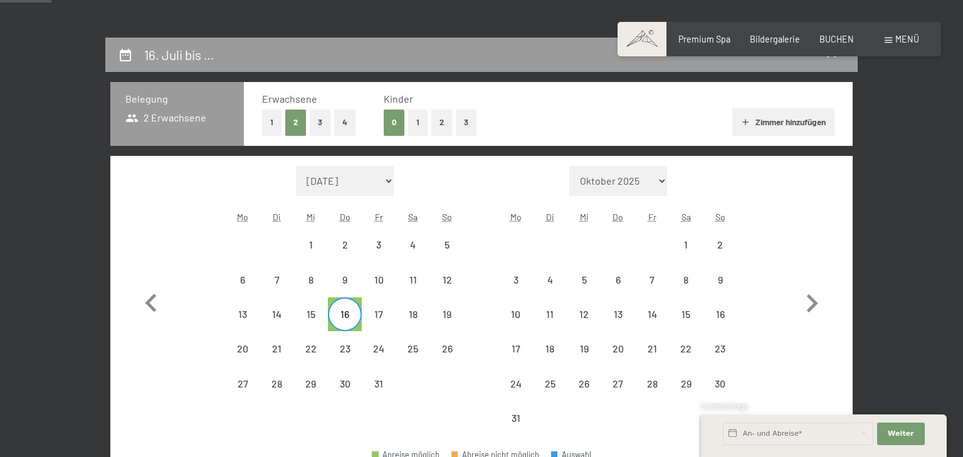
drag, startPoint x: 790, startPoint y: 320, endPoint x: 786, endPoint y: 261, distance: 59.7
click at [786, 261] on div "Monat/Jahr September 2025 Oktober 2025 November 2025 Dezember 2025 Januar 2026 …" at bounding box center [482, 301] width 698 height 270
click at [553, 452] on div at bounding box center [554, 455] width 6 height 6
click at [276, 346] on div "21" at bounding box center [276, 359] width 31 height 31
select select "2026-07-01"
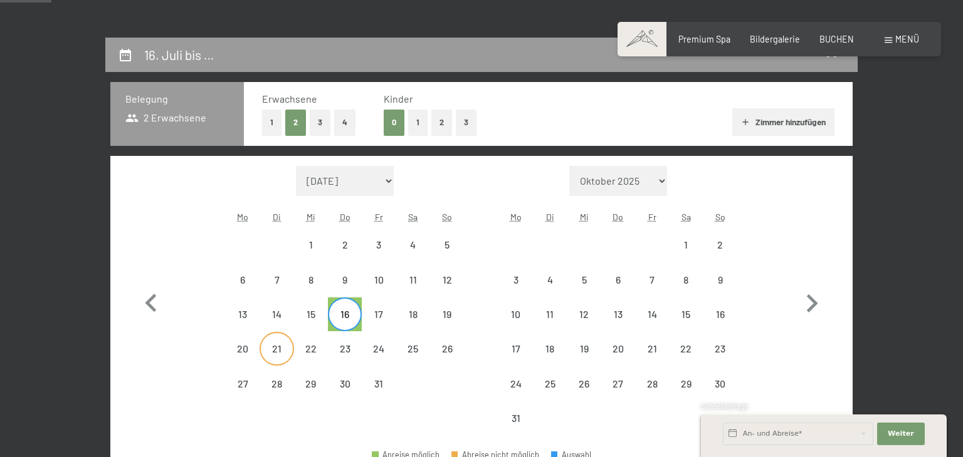
select select "2026-08-01"
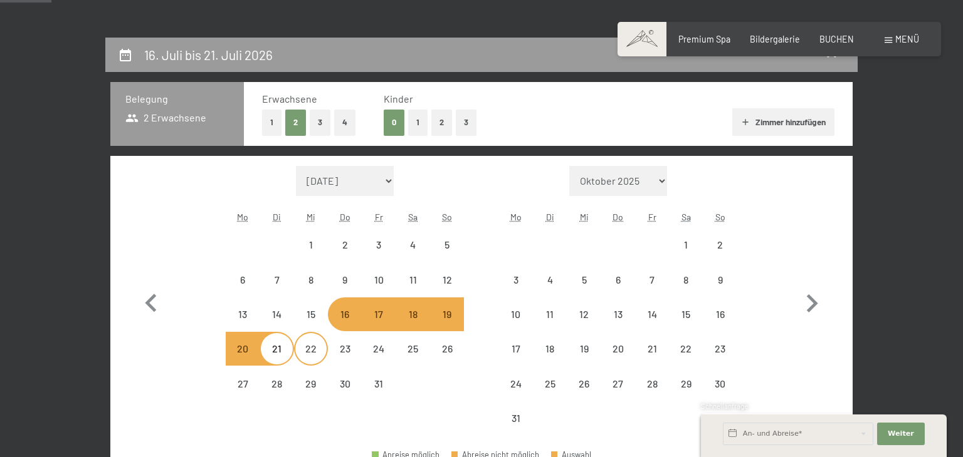
click at [305, 343] on div "22" at bounding box center [310, 348] width 31 height 31
select select "2026-07-01"
select select "2026-08-01"
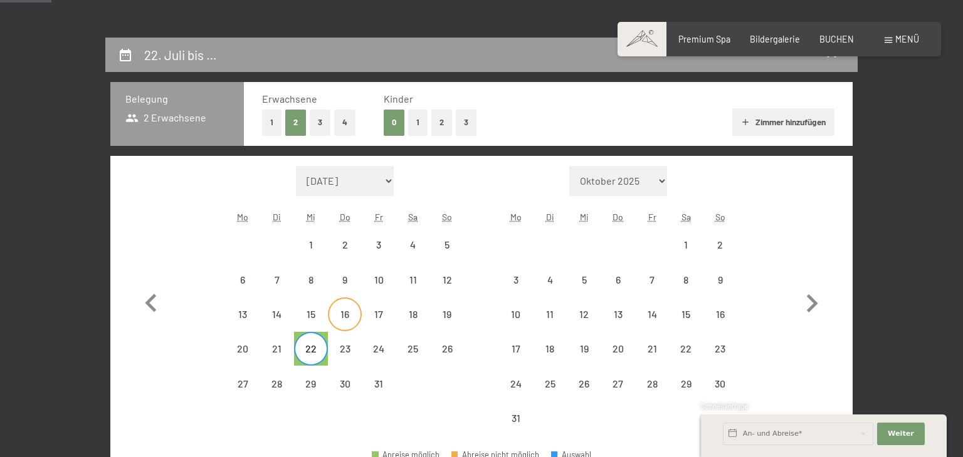
click at [340, 306] on div "16" at bounding box center [344, 314] width 31 height 31
select select "2026-07-01"
select select "2026-08-01"
click at [736, 433] on input "text" at bounding box center [798, 434] width 150 height 23
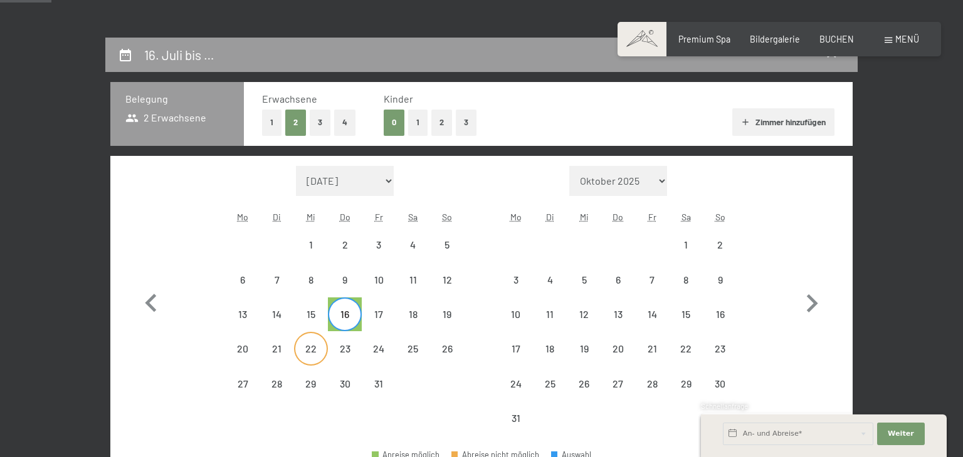
click at [311, 347] on div "22" at bounding box center [310, 359] width 31 height 31
select select "2026-07-01"
select select "2026-08-01"
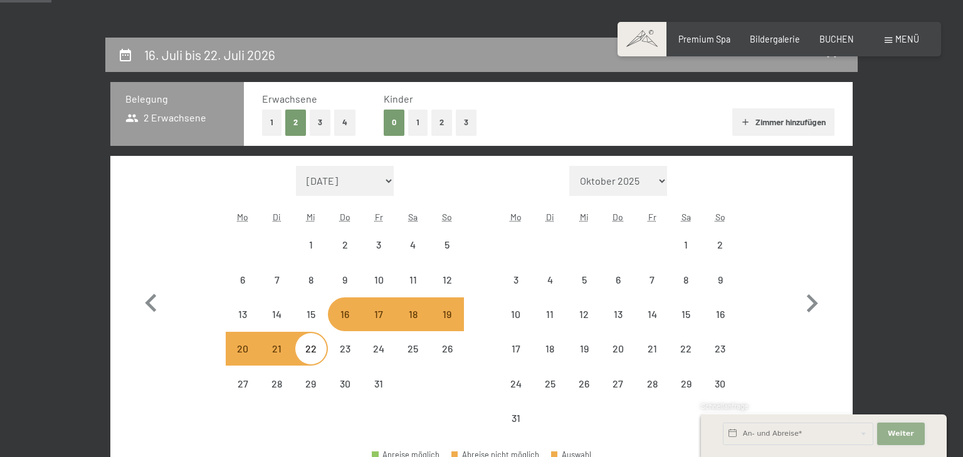
click at [892, 432] on span "Weiter" at bounding box center [900, 434] width 26 height 10
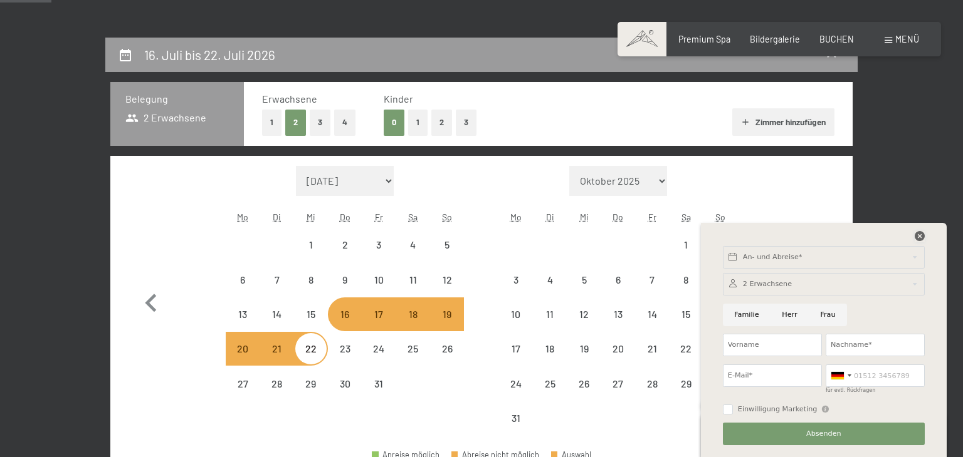
click at [916, 238] on icon at bounding box center [919, 236] width 10 height 10
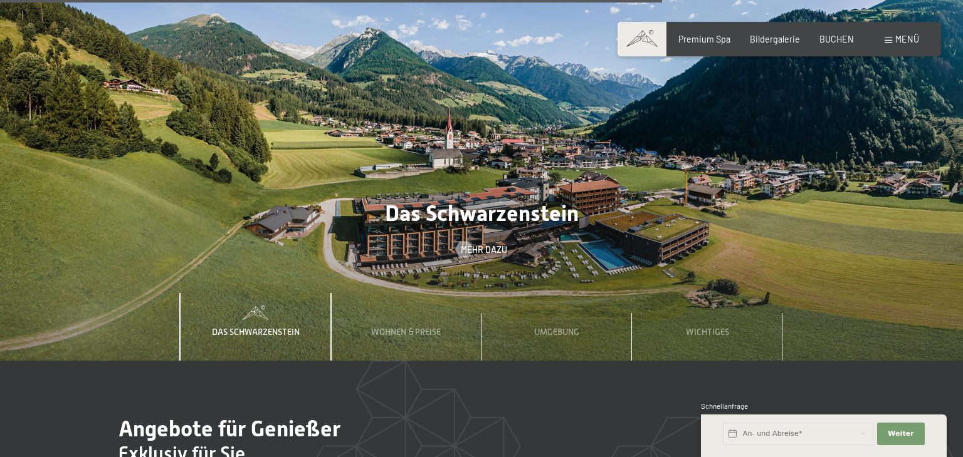
scroll to position [3685, 0]
click at [411, 327] on span "Wohnen & Preise" at bounding box center [406, 332] width 70 height 10
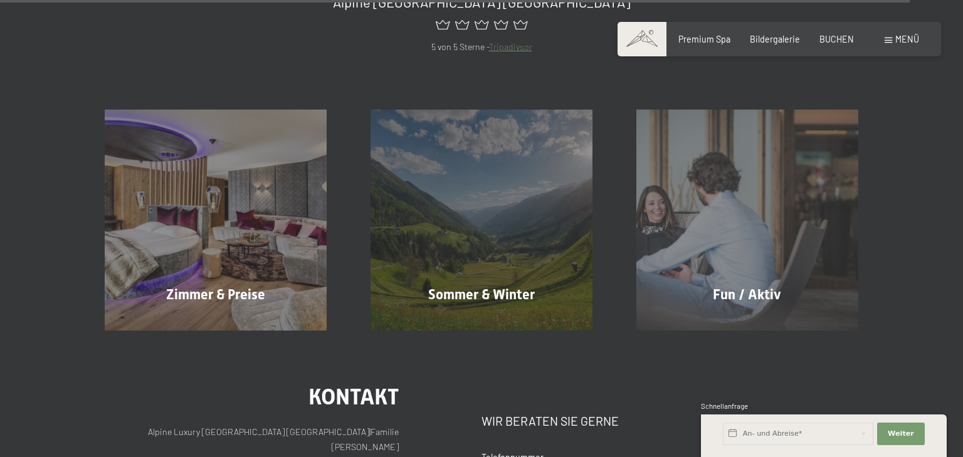
scroll to position [5018, 0]
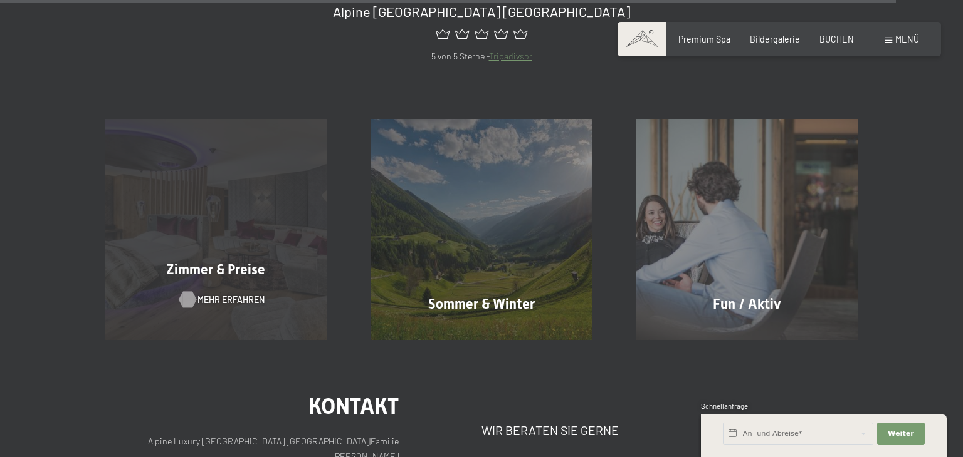
click at [209, 294] on span "Mehr erfahren" at bounding box center [230, 300] width 67 height 13
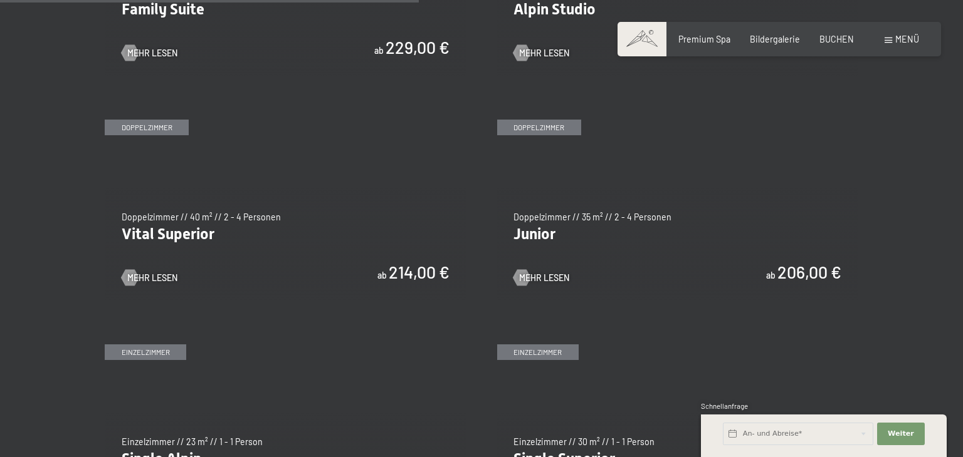
scroll to position [1554, 0]
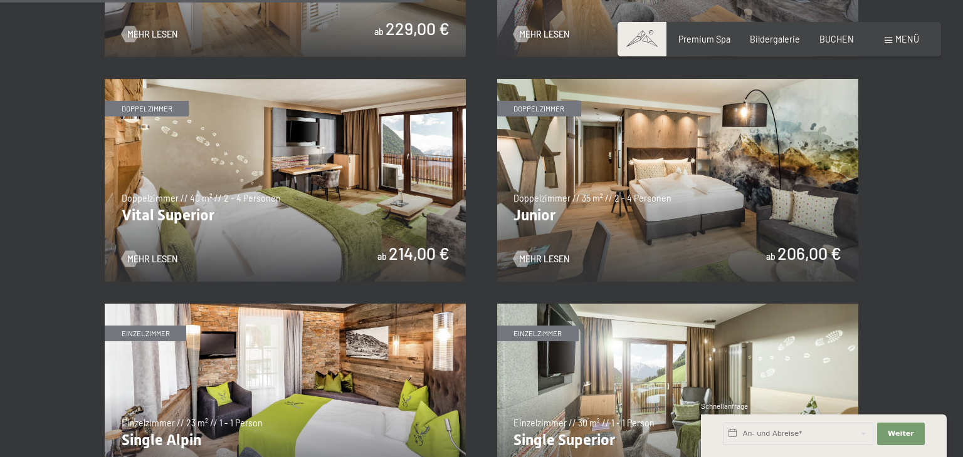
click at [676, 175] on img at bounding box center [677, 180] width 361 height 203
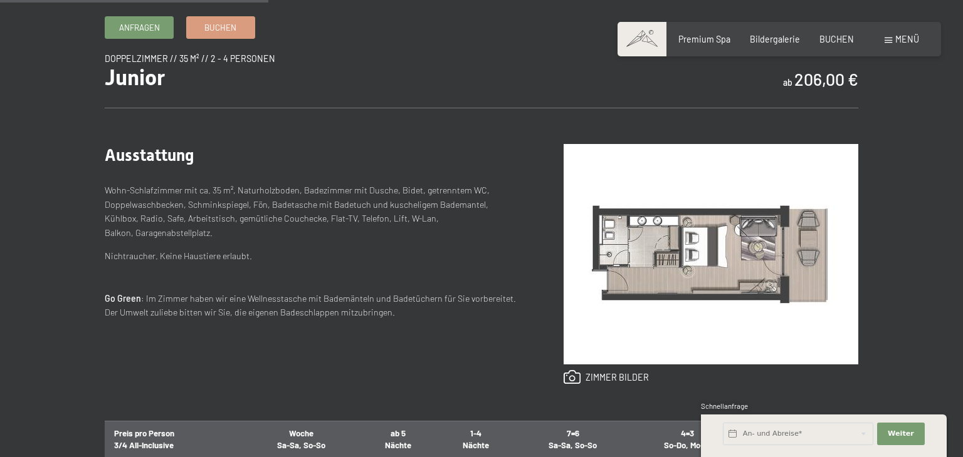
scroll to position [426, 0]
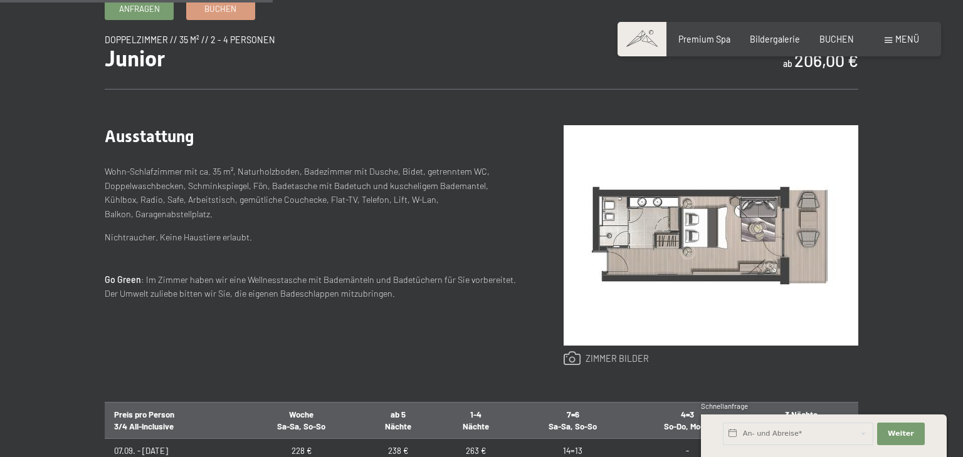
click at [572, 356] on link at bounding box center [606, 359] width 86 height 15
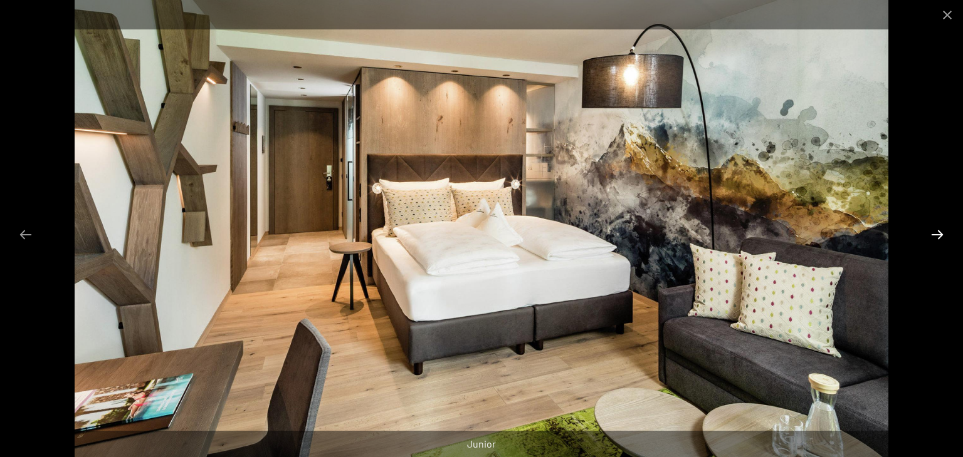
click at [937, 236] on button "Next slide" at bounding box center [937, 234] width 26 height 24
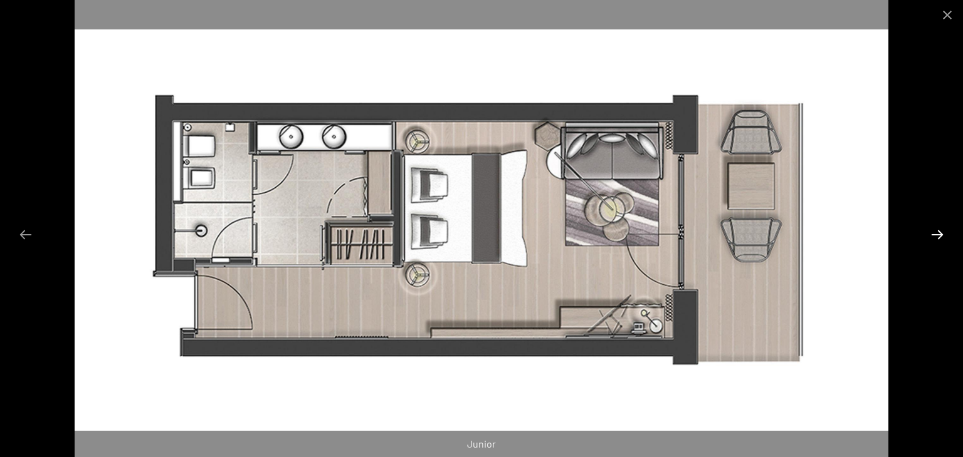
click at [937, 236] on button "Next slide" at bounding box center [937, 234] width 26 height 24
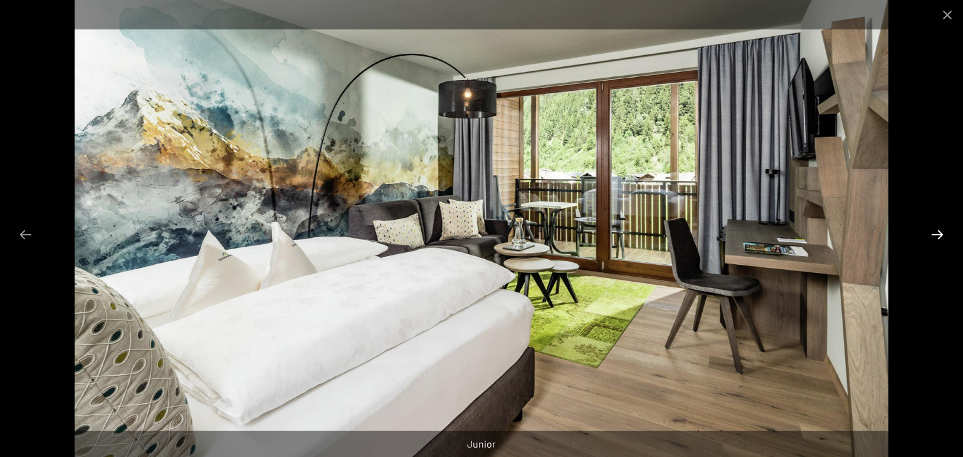
click at [937, 236] on button "Next slide" at bounding box center [937, 234] width 26 height 24
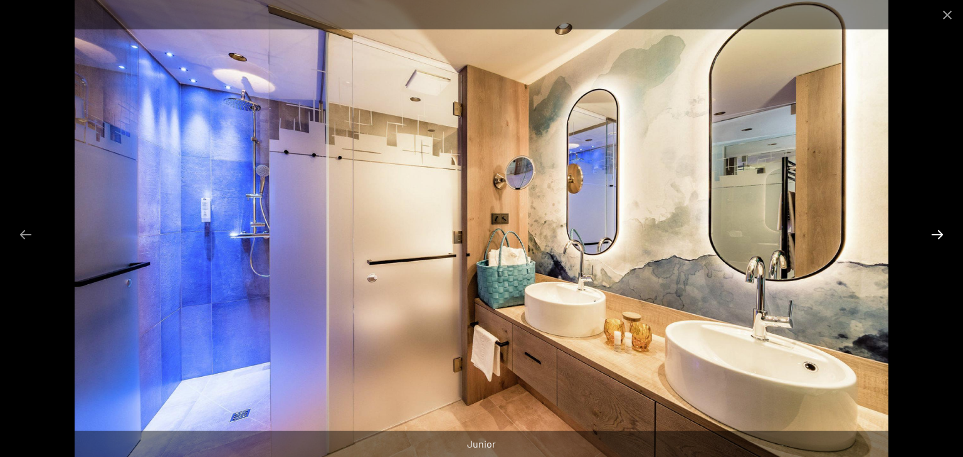
click at [937, 236] on button "Next slide" at bounding box center [937, 234] width 26 height 24
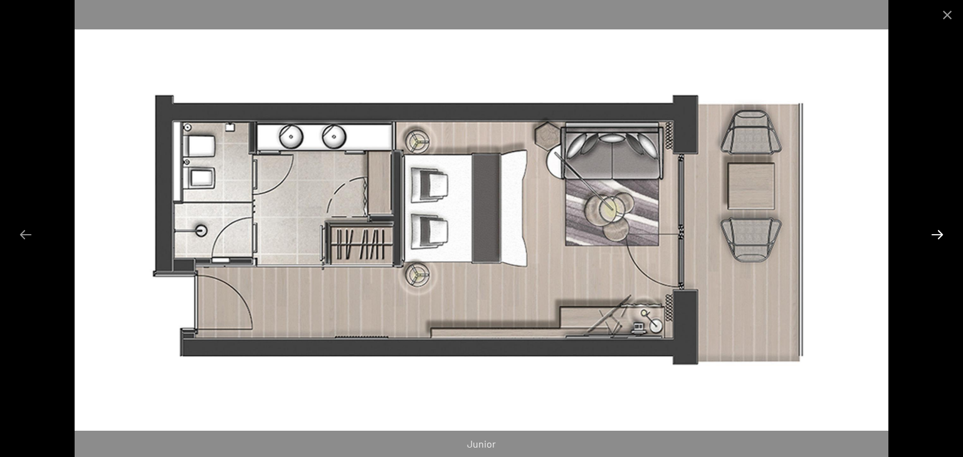
click at [937, 236] on button "Next slide" at bounding box center [937, 234] width 26 height 24
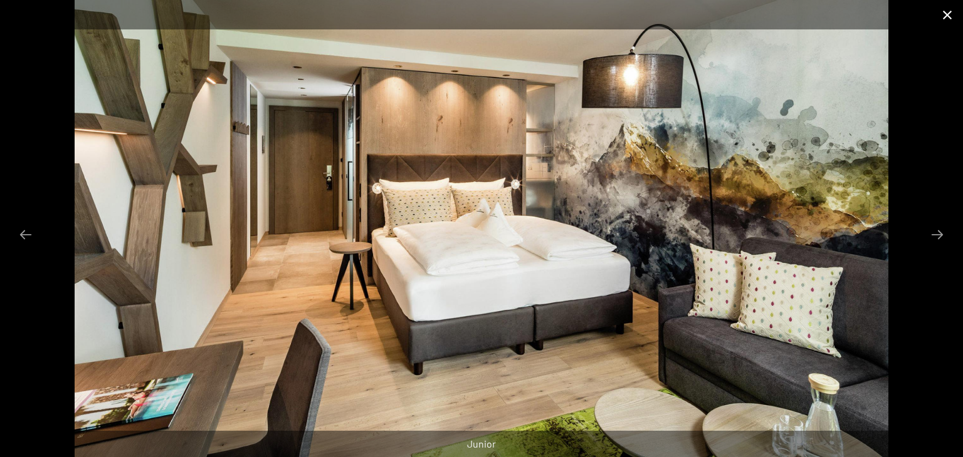
click at [943, 17] on button "Close gallery" at bounding box center [946, 14] width 31 height 29
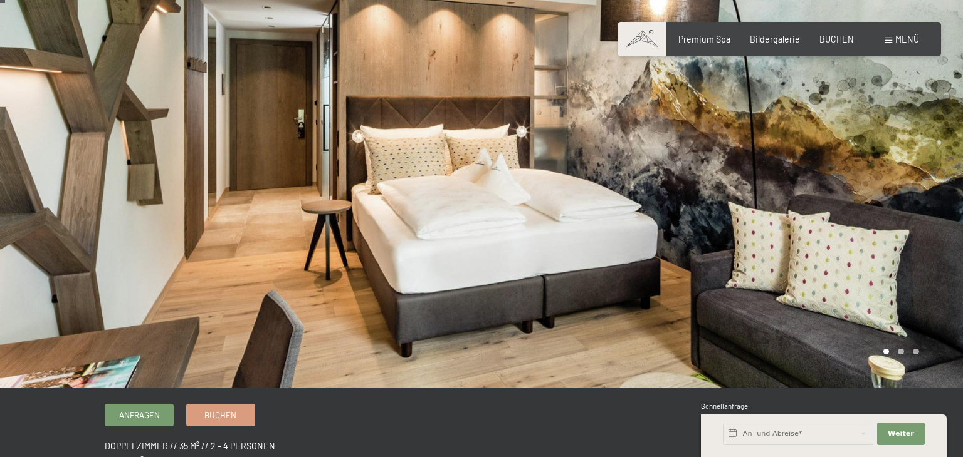
scroll to position [0, 0]
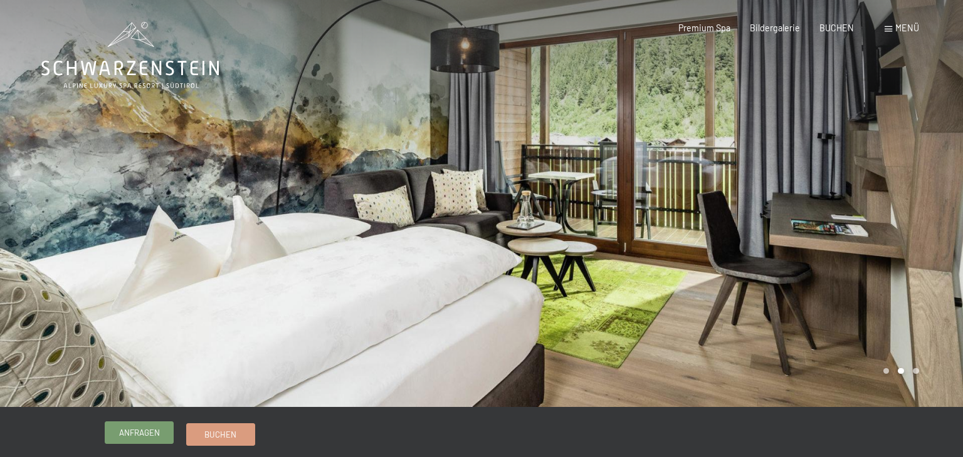
click at [145, 431] on span "Anfragen" at bounding box center [139, 432] width 41 height 11
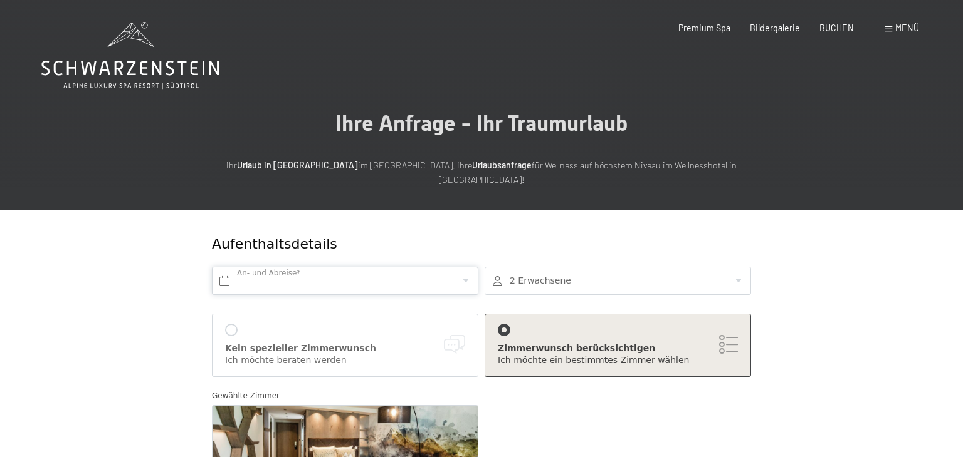
click at [280, 268] on input "text" at bounding box center [345, 281] width 266 height 28
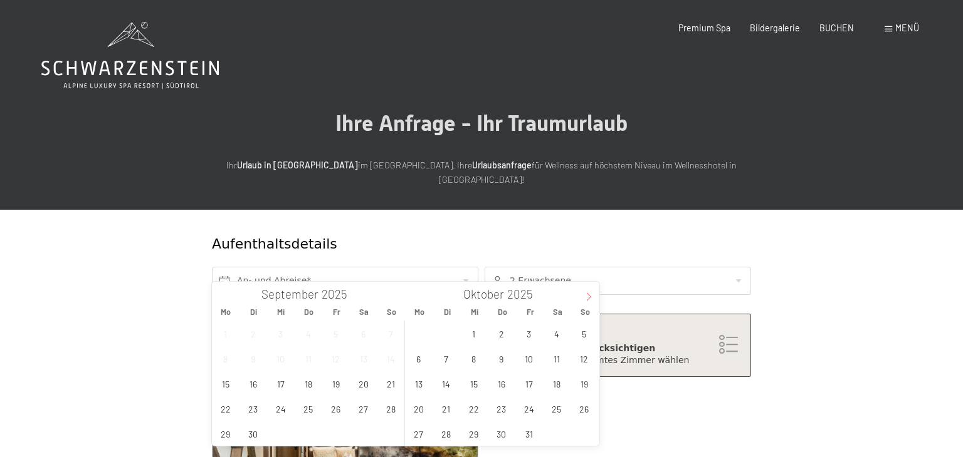
click at [584, 296] on icon at bounding box center [588, 297] width 9 height 9
type input "2026"
click at [584, 296] on icon at bounding box center [588, 297] width 9 height 9
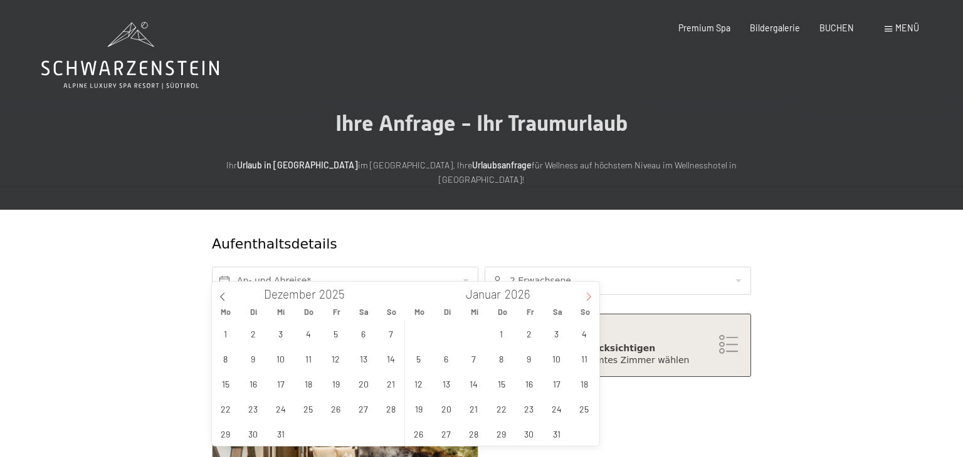
type input "2026"
click at [584, 296] on icon at bounding box center [588, 297] width 9 height 9
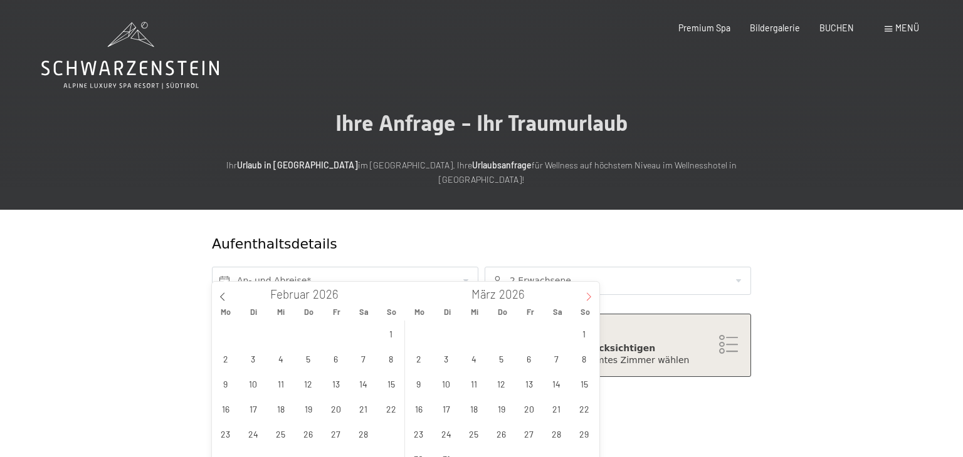
click at [584, 296] on icon at bounding box center [588, 297] width 9 height 9
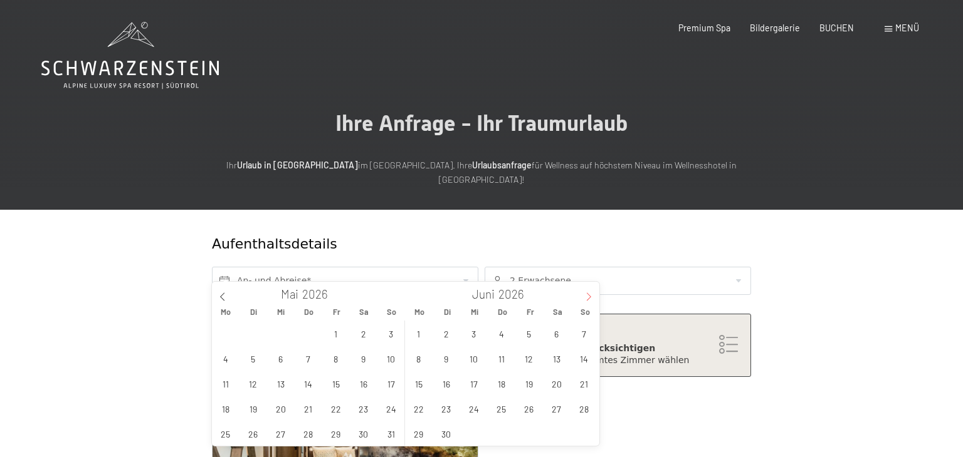
click at [584, 296] on icon at bounding box center [588, 297] width 9 height 9
click at [335, 384] on span "19" at bounding box center [335, 384] width 24 height 24
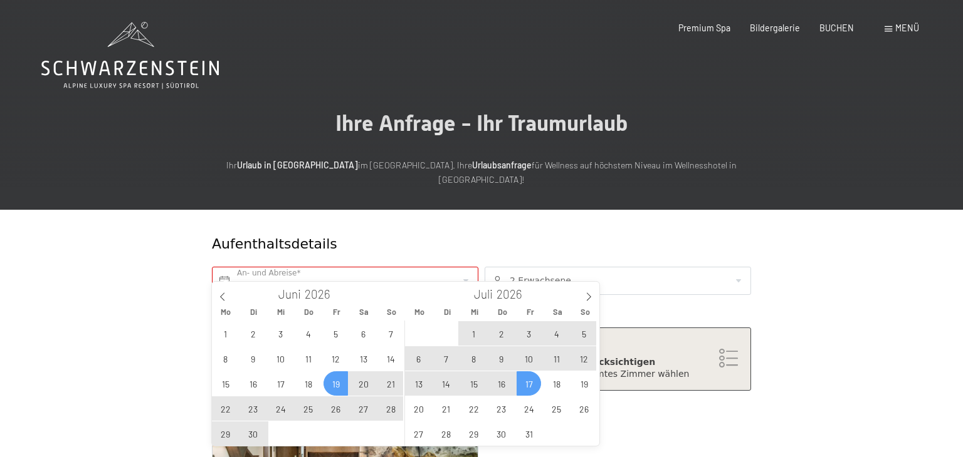
click at [526, 385] on span "17" at bounding box center [528, 384] width 24 height 24
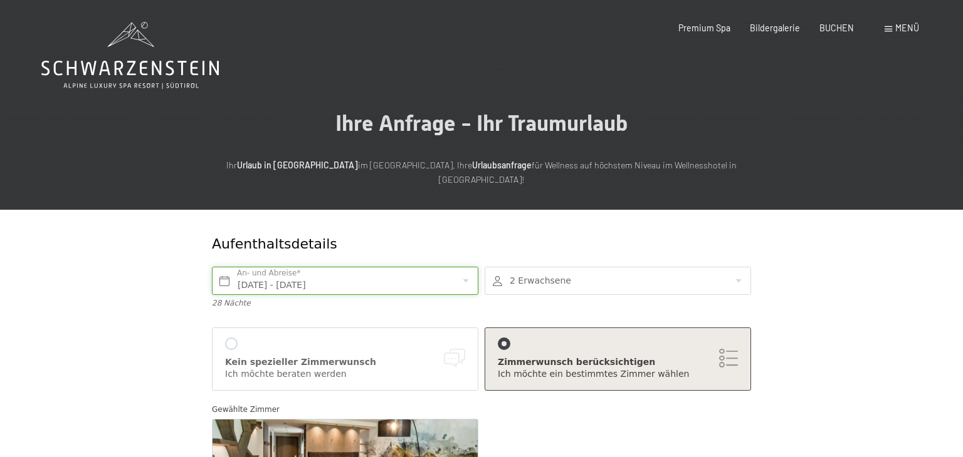
click at [467, 267] on input "[DATE] - [DATE]" at bounding box center [345, 281] width 266 height 28
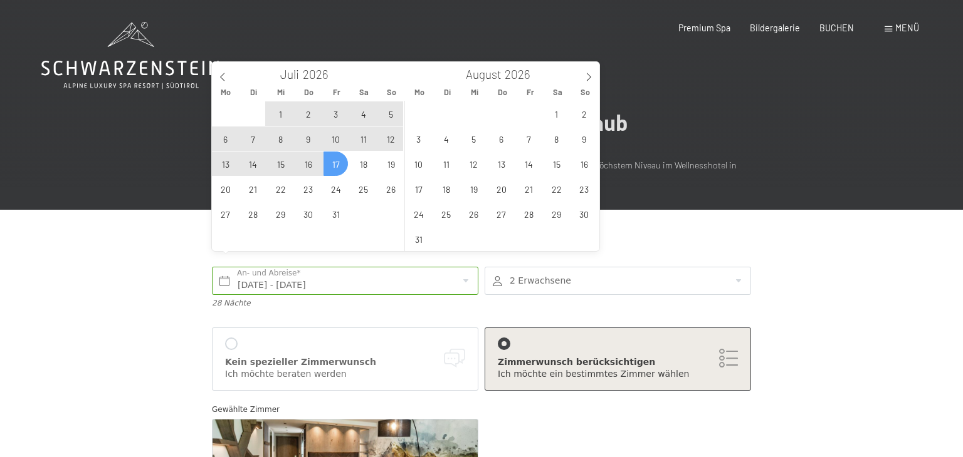
click at [336, 165] on span "17" at bounding box center [335, 164] width 24 height 24
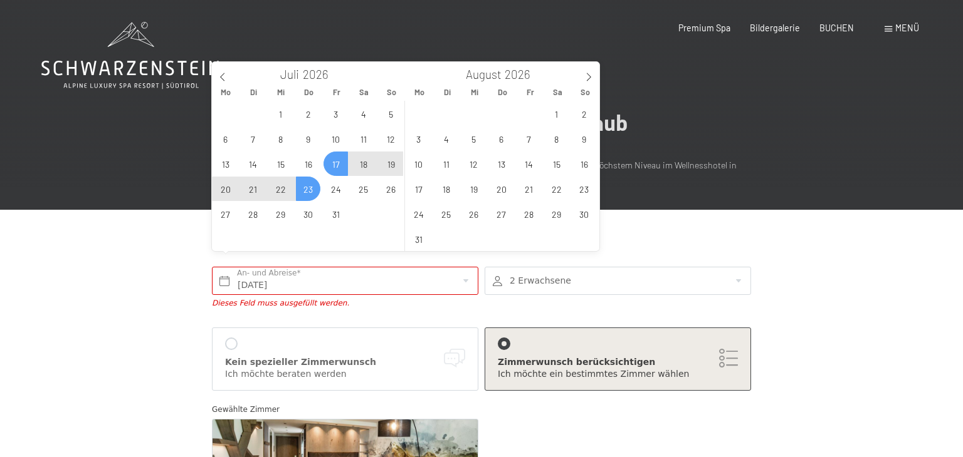
click at [303, 186] on span "23" at bounding box center [308, 189] width 24 height 24
type input "[DATE] - Do. [DATE]"
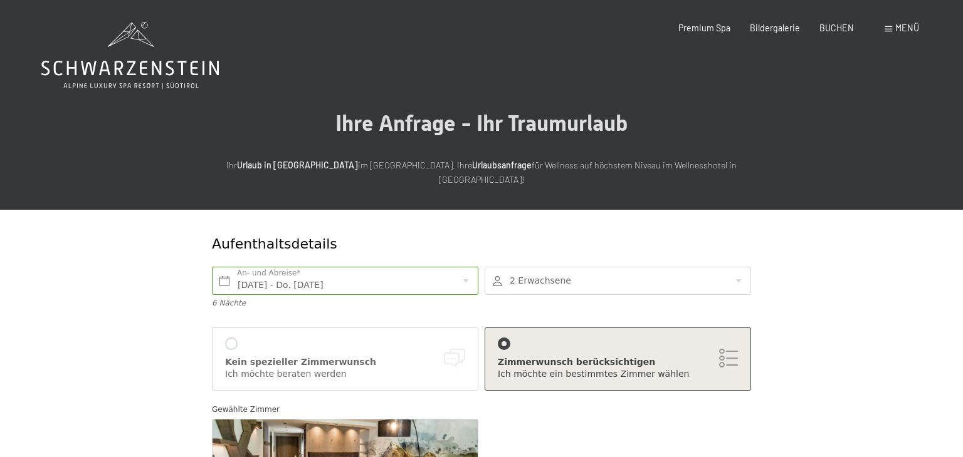
click at [501, 338] on div at bounding box center [504, 344] width 13 height 13
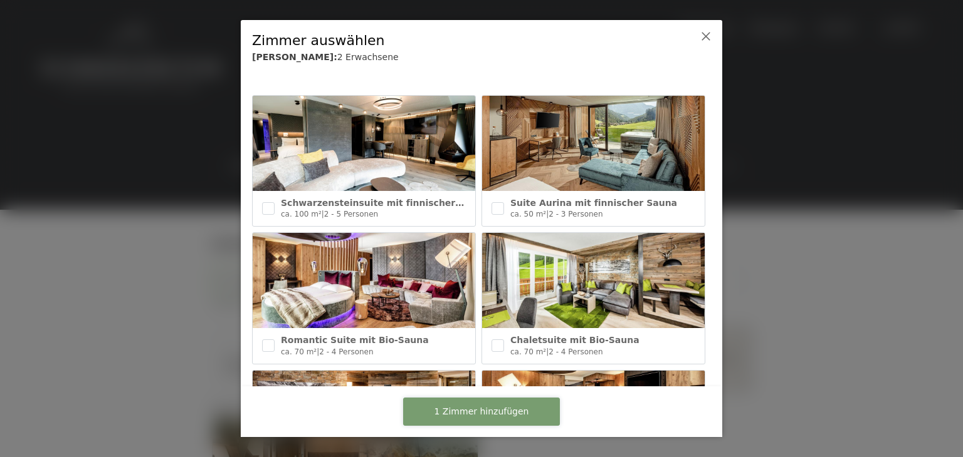
click at [488, 410] on span "1 Zimmer hinzufügen" at bounding box center [481, 412] width 95 height 13
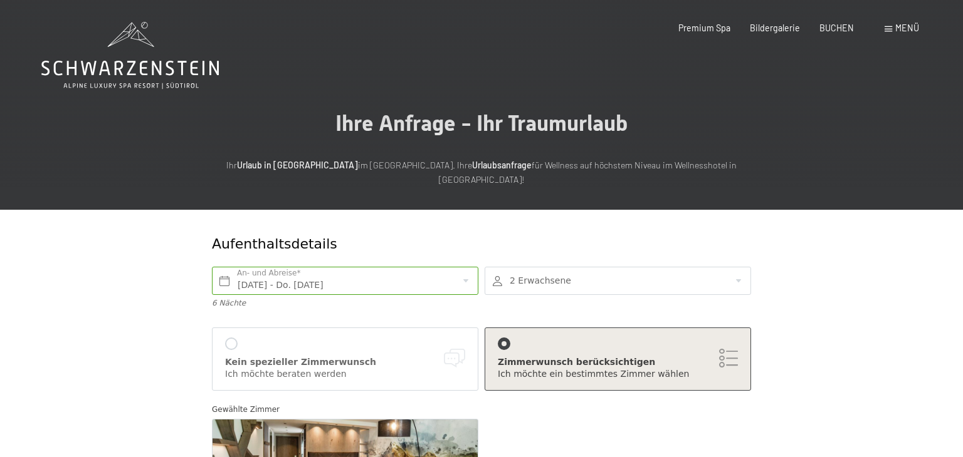
click at [723, 338] on div "Zimmerwunsch berücksichtigen Ich möchte ein bestimmtes Zimmer wählen" at bounding box center [618, 359] width 240 height 43
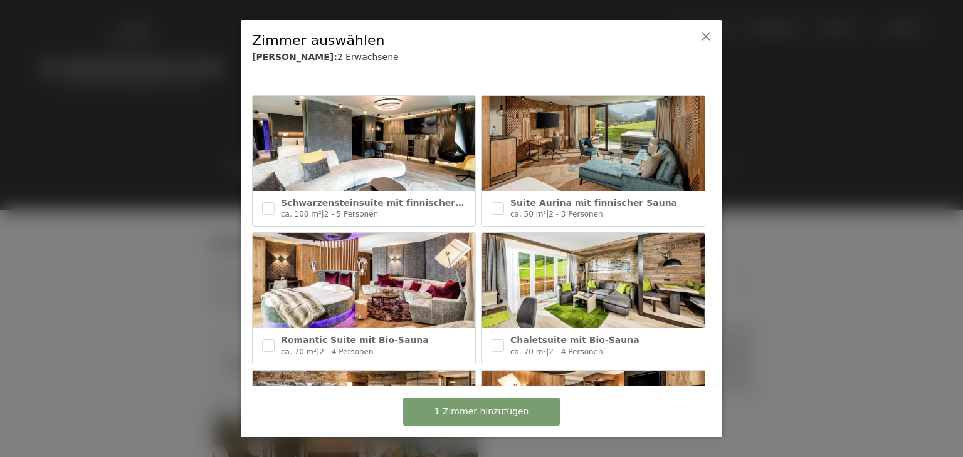
click at [673, 338] on div "Chaletsuite mit Bio-Sauna" at bounding box center [602, 341] width 185 height 13
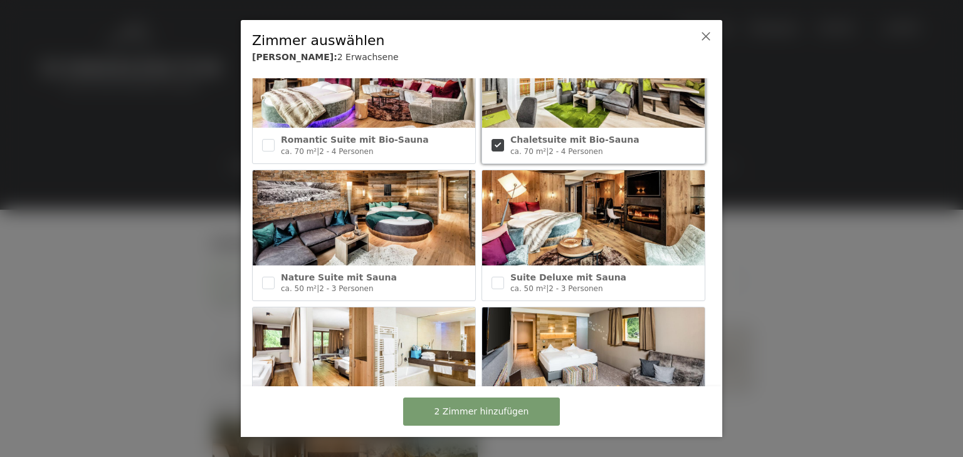
scroll to position [175, 0]
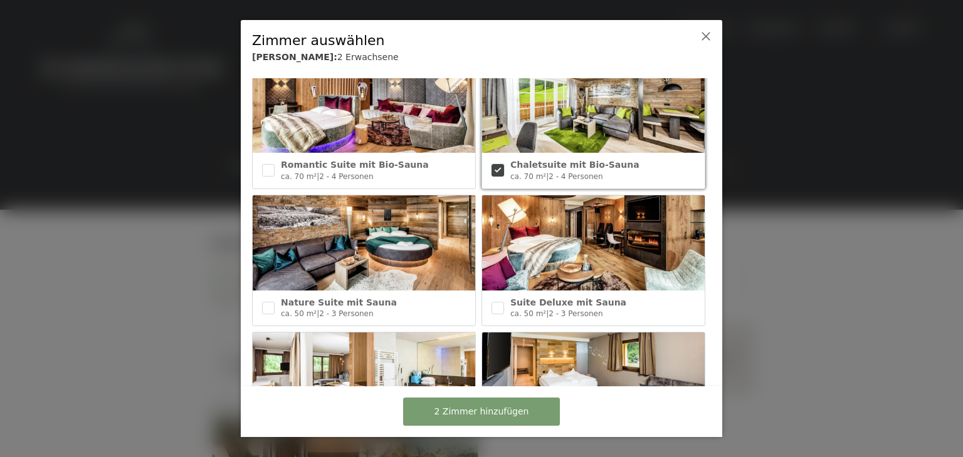
click at [498, 170] on input "checkbox" at bounding box center [497, 170] width 13 height 13
checkbox input "false"
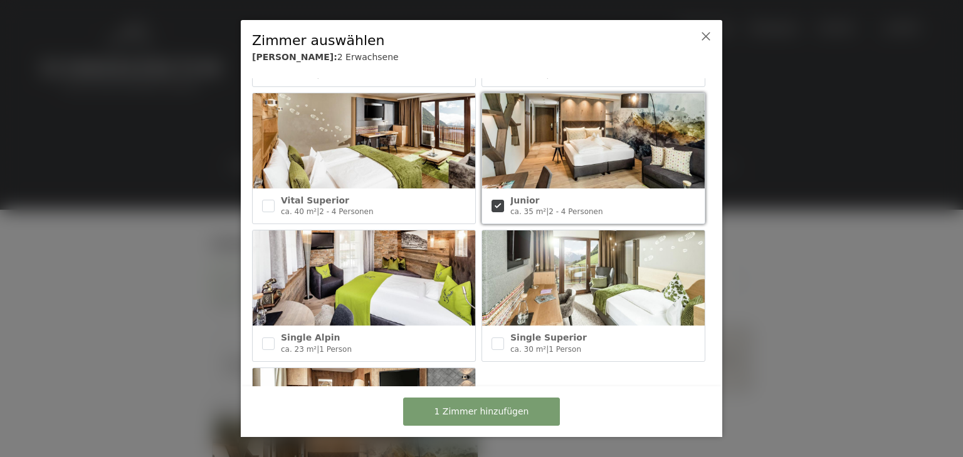
scroll to position [551, 0]
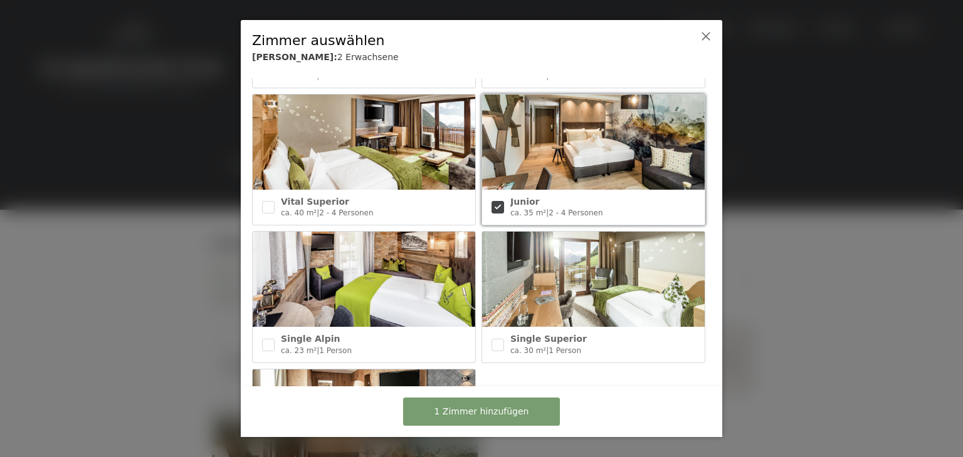
click at [562, 137] on img at bounding box center [593, 142] width 222 height 95
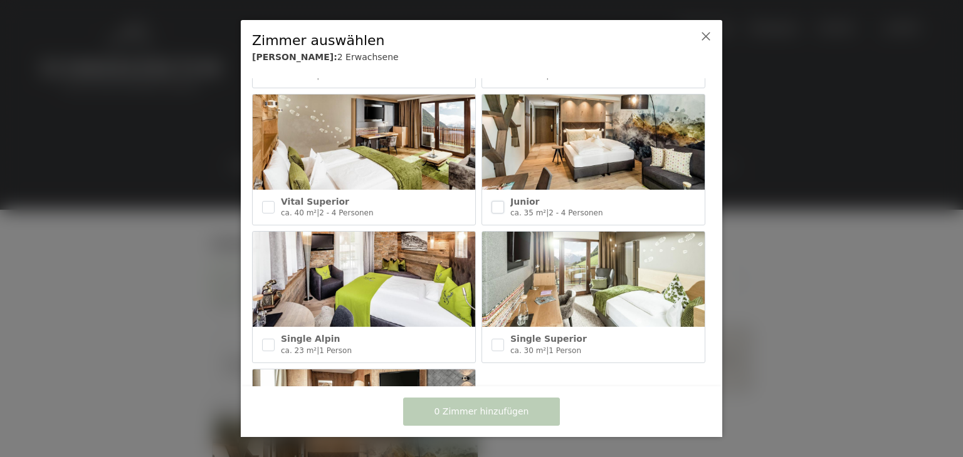
click at [495, 207] on input "checkbox" at bounding box center [497, 207] width 13 height 13
checkbox input "true"
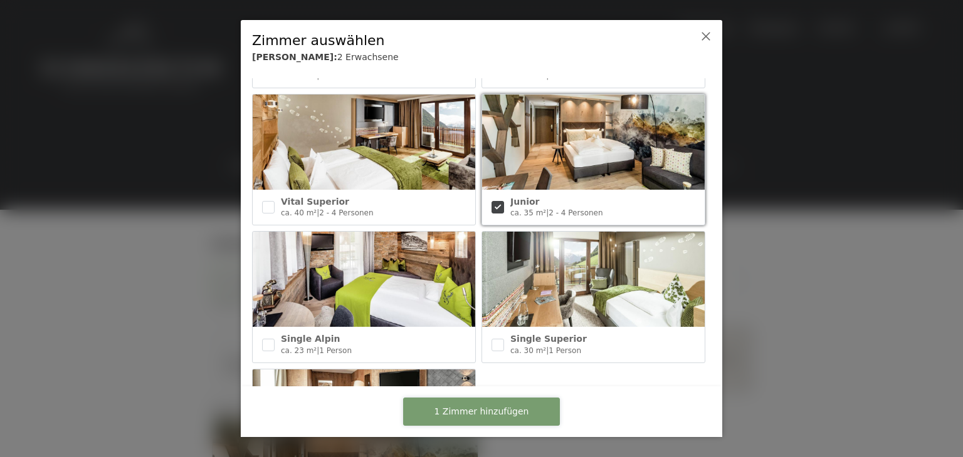
click at [457, 408] on span "1 Zimmer hinzufügen" at bounding box center [481, 412] width 95 height 13
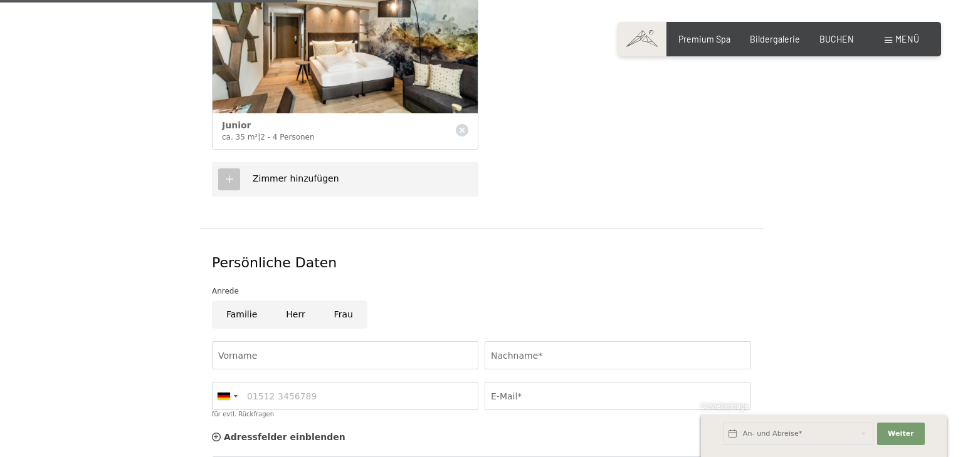
scroll to position [426, 0]
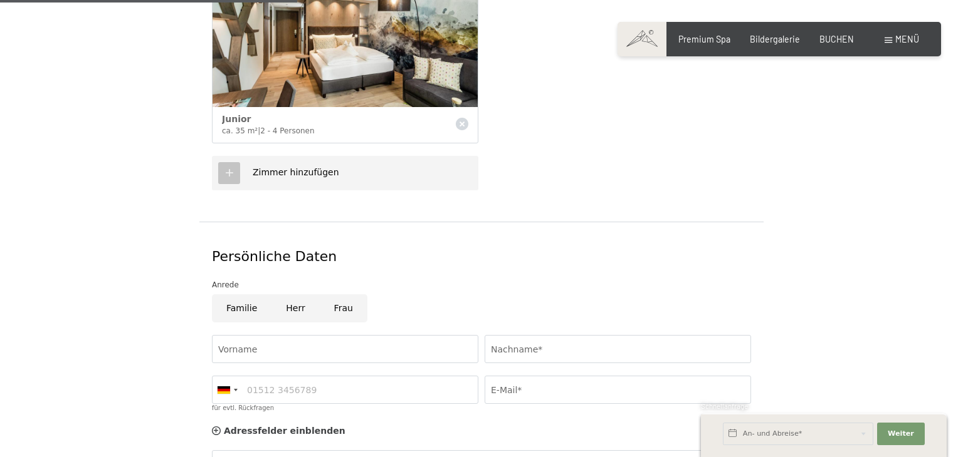
click at [233, 167] on icon at bounding box center [229, 172] width 11 height 11
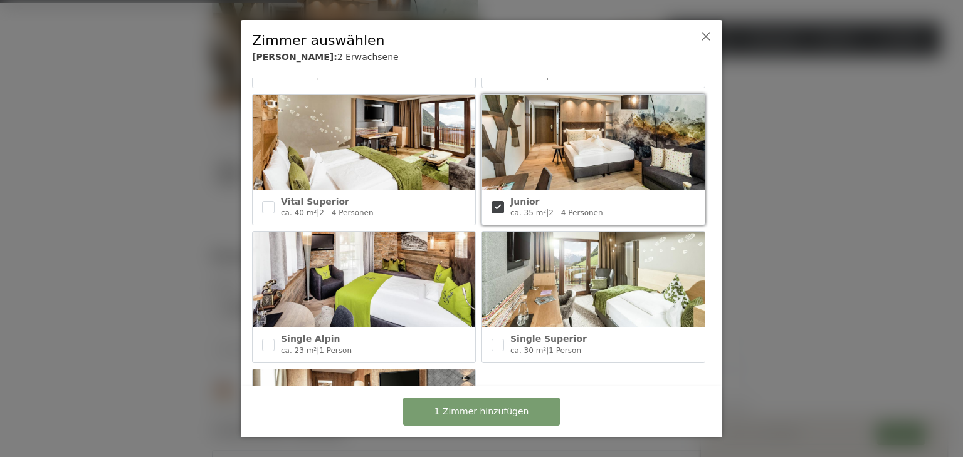
click at [431, 157] on img at bounding box center [364, 142] width 222 height 95
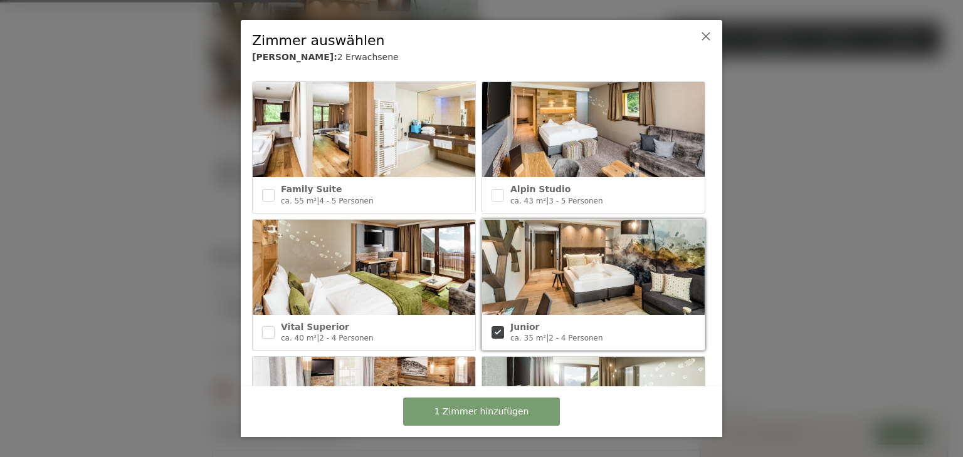
click at [264, 330] on input "checkbox" at bounding box center [268, 333] width 13 height 13
checkbox input "true"
click at [488, 414] on span "2 Zimmer hinzufügen" at bounding box center [481, 412] width 95 height 13
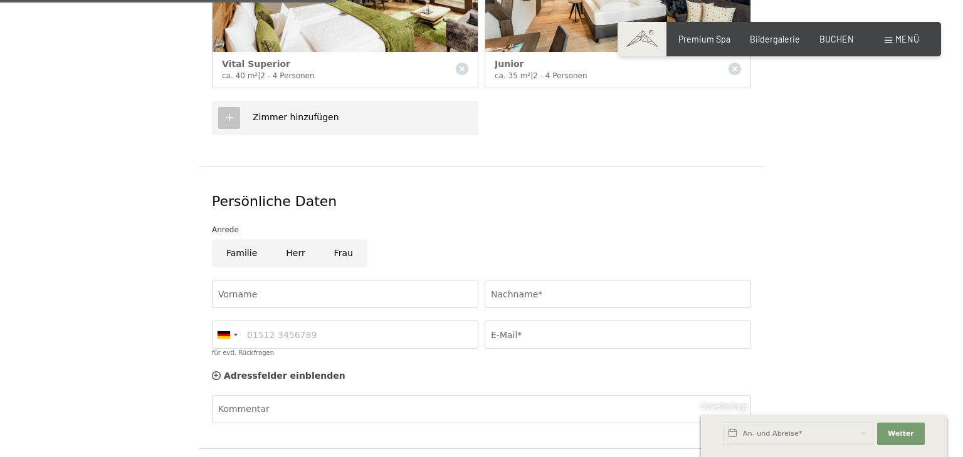
scroll to position [501, 0]
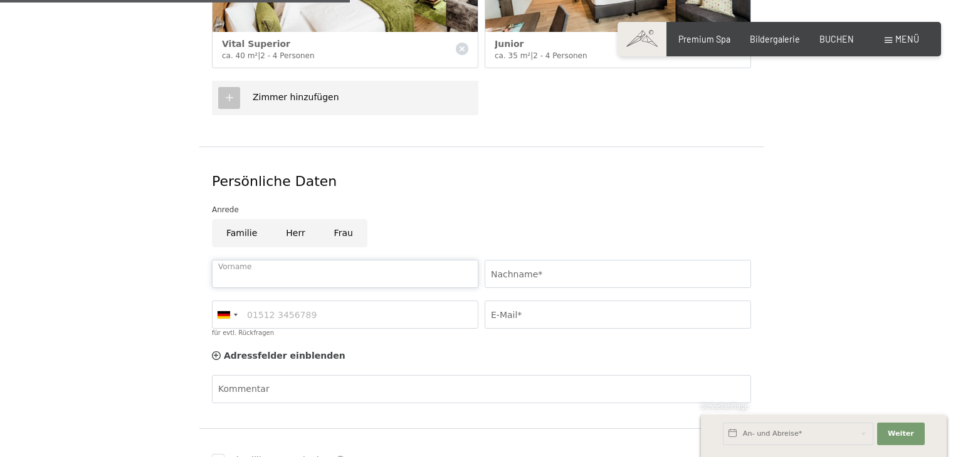
click at [287, 260] on input "Vorname" at bounding box center [345, 274] width 266 height 28
type input "Tanja"
type input "Parzefall"
type input "08467805217"
type input "markus-parzefall@t-online.de"
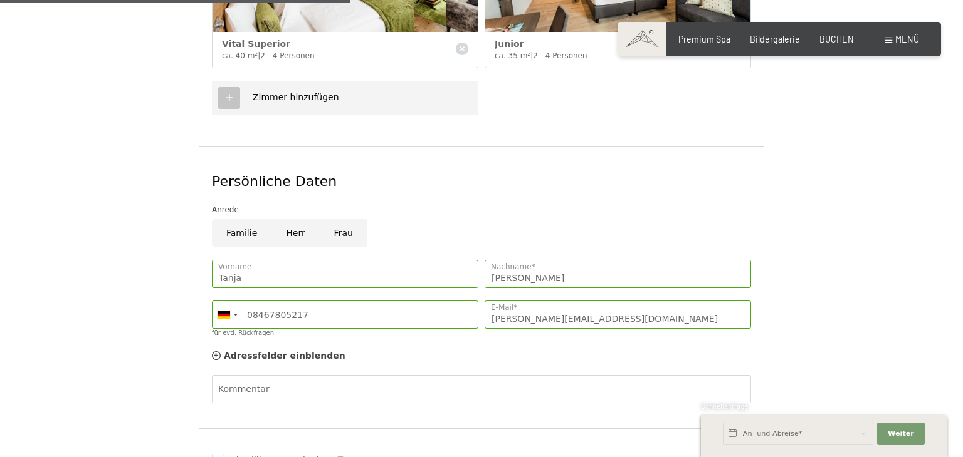
click at [839, 95] on form "Aufenthaltsdetails Fr. 17.07.2026 - Do. 23.07.2026 An- und Abreise* 6 Nächte 2 …" at bounding box center [481, 132] width 753 height 847
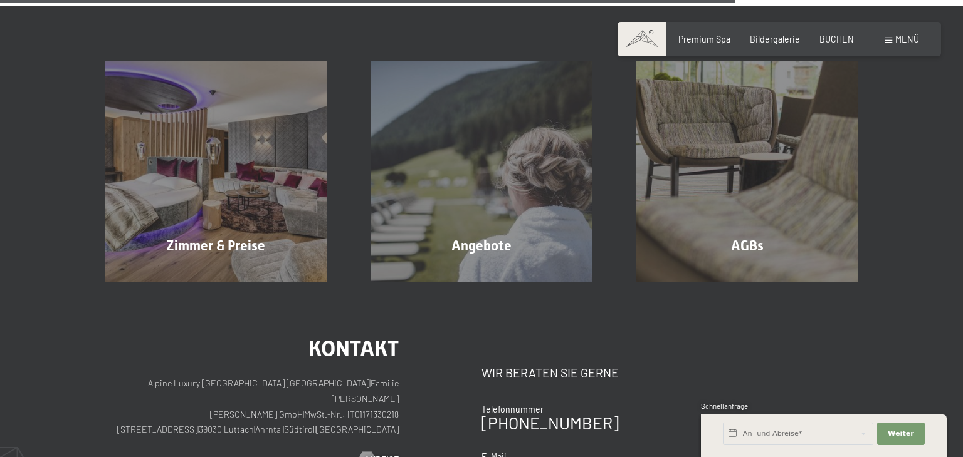
scroll to position [1053, 0]
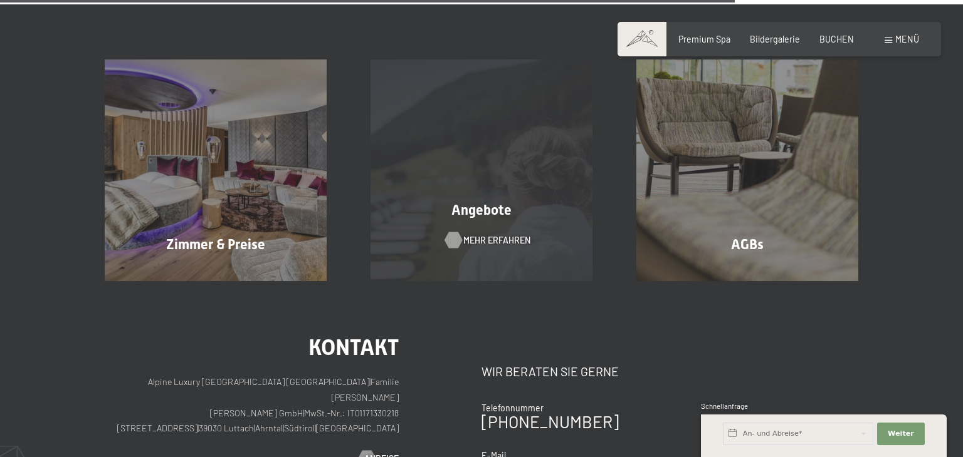
click at [468, 234] on span "Mehr erfahren" at bounding box center [496, 240] width 67 height 13
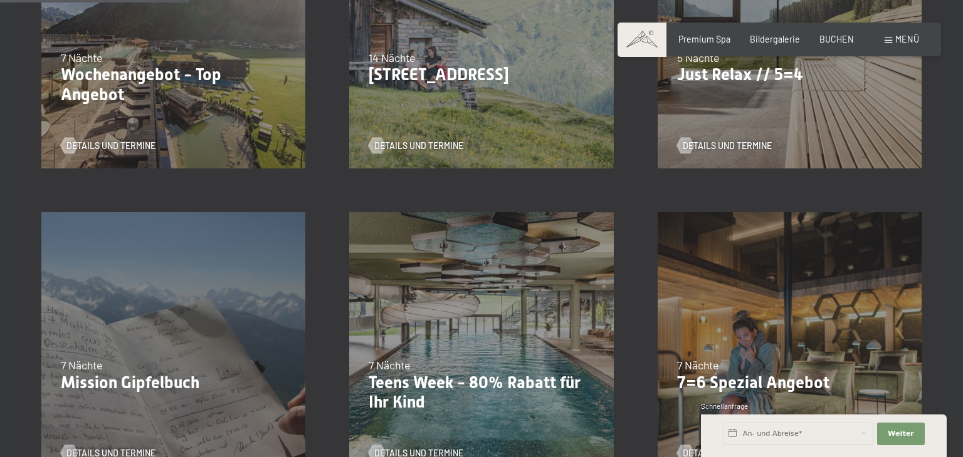
scroll to position [426, 0]
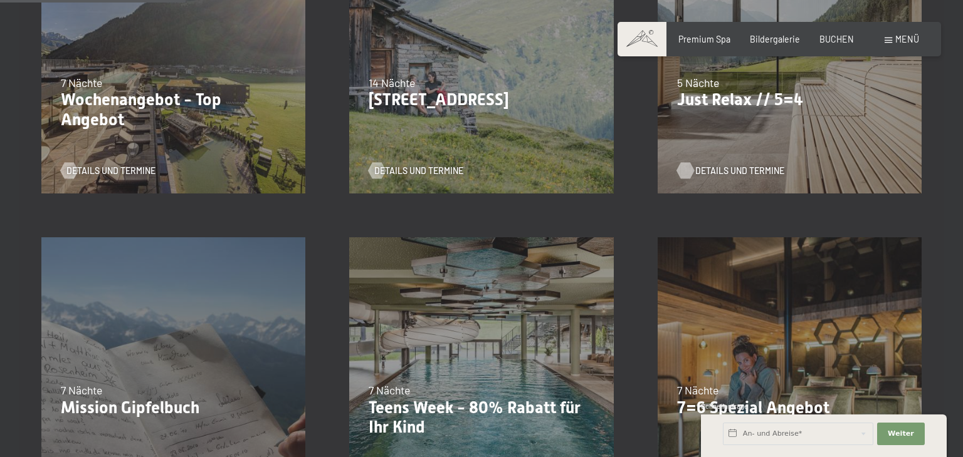
click at [708, 169] on span "Details und Termine" at bounding box center [739, 171] width 89 height 13
click at [93, 170] on span "Details und Termine" at bounding box center [123, 171] width 89 height 13
click at [762, 390] on div "7 Nächte" at bounding box center [789, 391] width 225 height 16
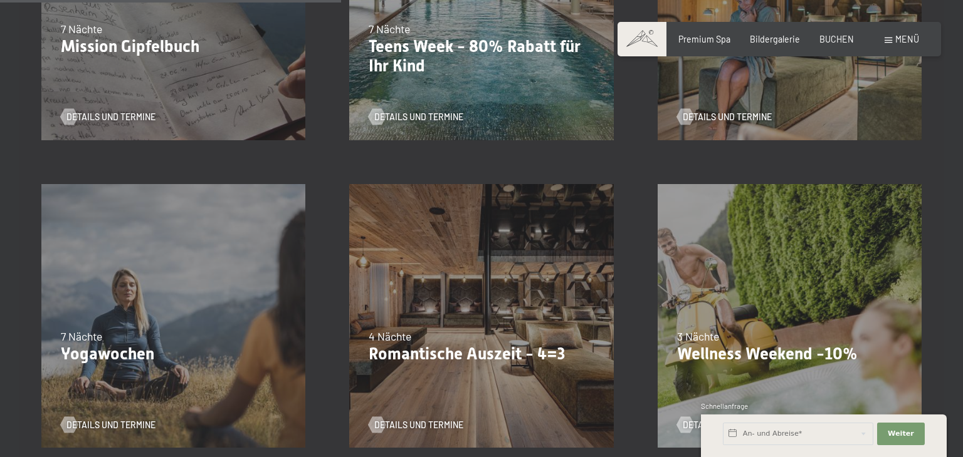
scroll to position [802, 0]
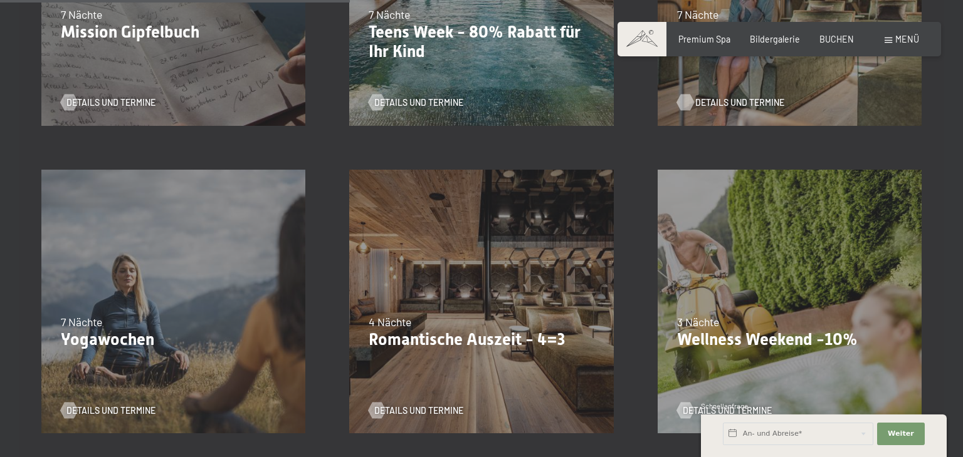
click at [735, 100] on span "Details und Termine" at bounding box center [739, 103] width 89 height 13
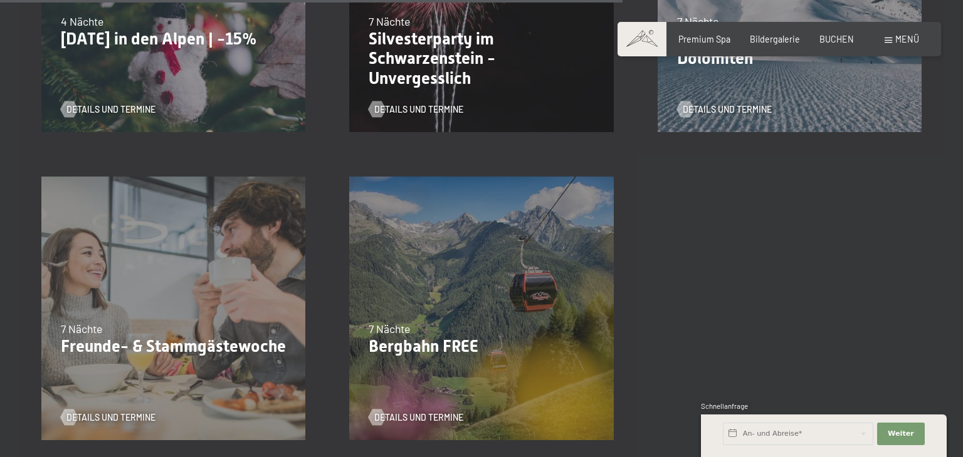
scroll to position [1429, 0]
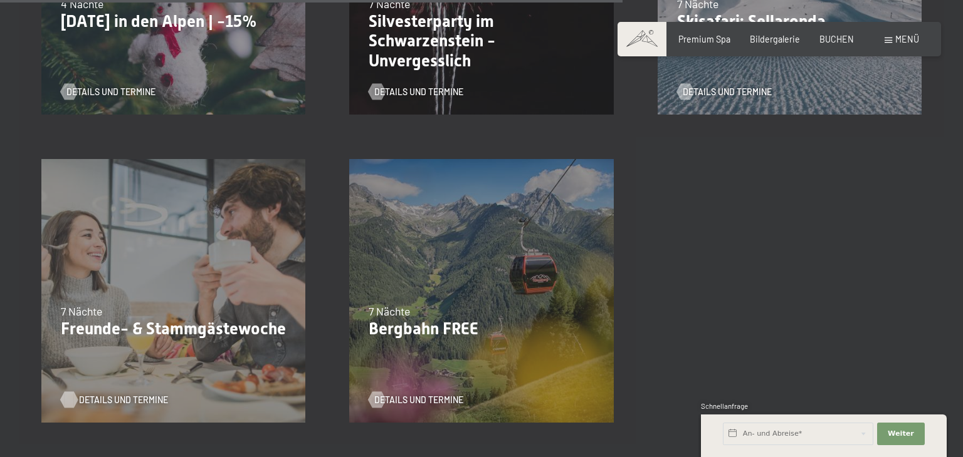
click at [100, 398] on span "Details und Termine" at bounding box center [123, 400] width 89 height 13
click at [405, 398] on span "Details und Termine" at bounding box center [431, 400] width 89 height 13
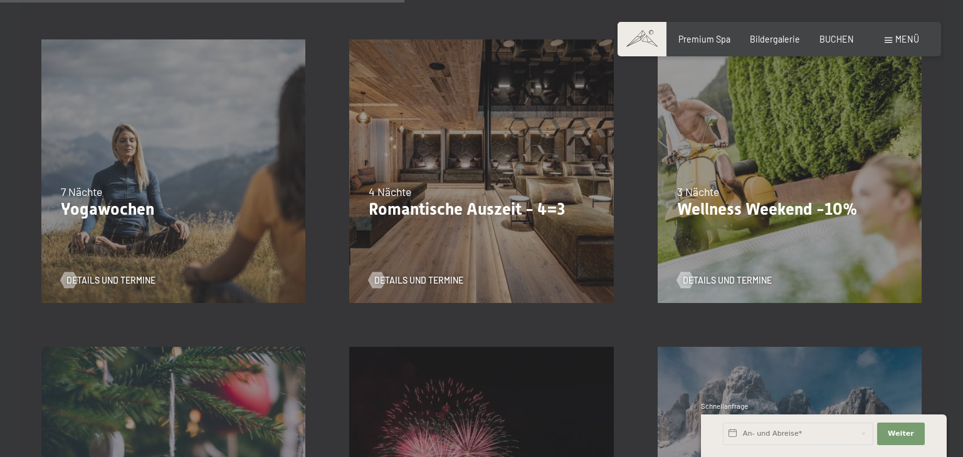
scroll to position [928, 0]
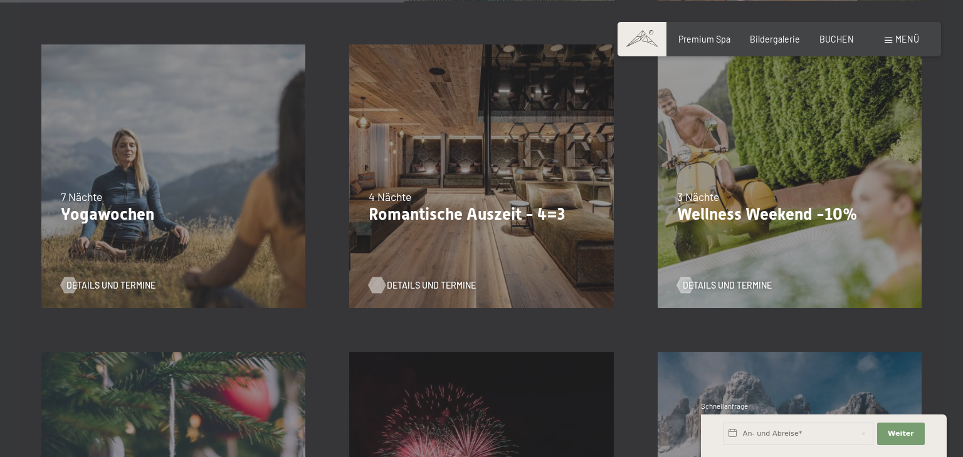
click at [419, 283] on span "Details und Termine" at bounding box center [431, 286] width 89 height 13
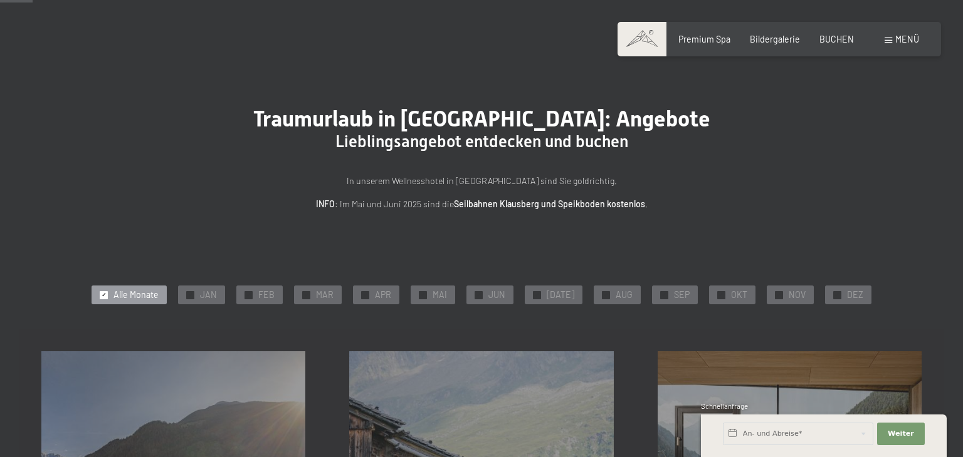
scroll to position [0, 0]
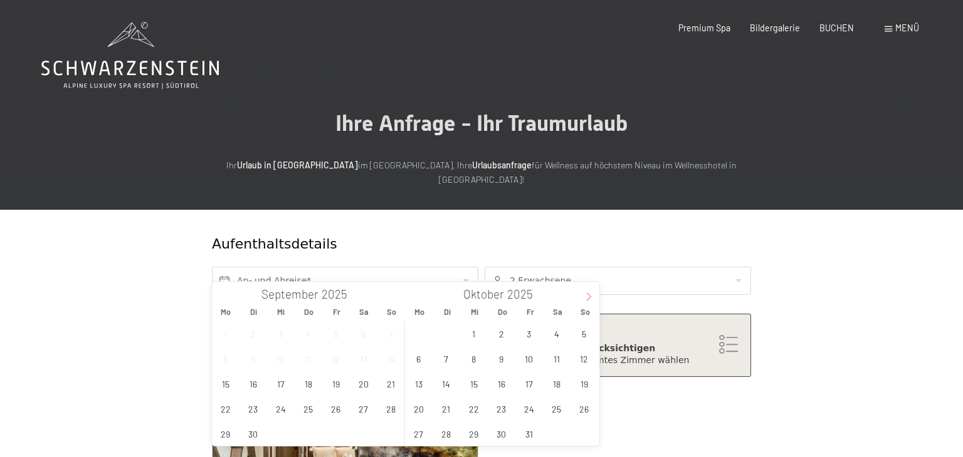
click at [590, 296] on icon at bounding box center [588, 297] width 9 height 9
type input "2026"
click at [590, 296] on icon at bounding box center [588, 297] width 9 height 9
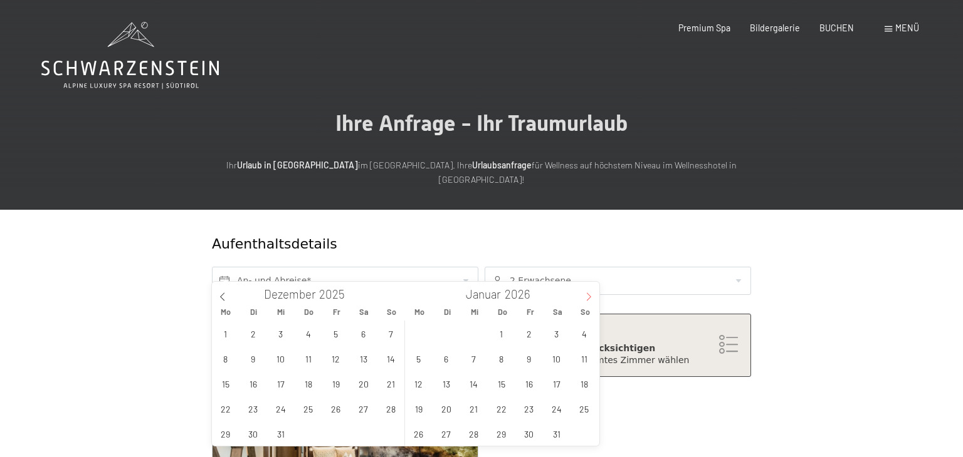
type input "2026"
click at [590, 296] on icon at bounding box center [588, 297] width 9 height 9
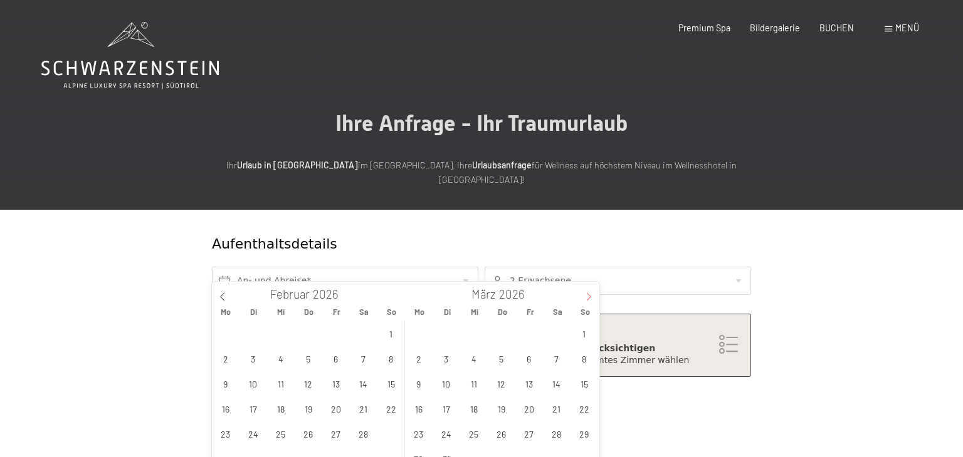
click at [590, 296] on icon at bounding box center [589, 297] width 4 height 8
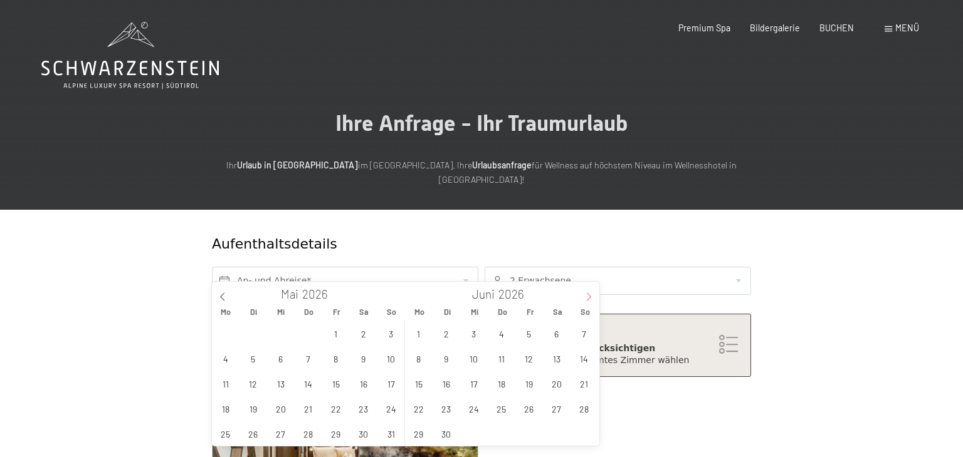
click at [590, 296] on icon at bounding box center [589, 297] width 4 height 8
click at [528, 384] on span "17" at bounding box center [528, 384] width 24 height 24
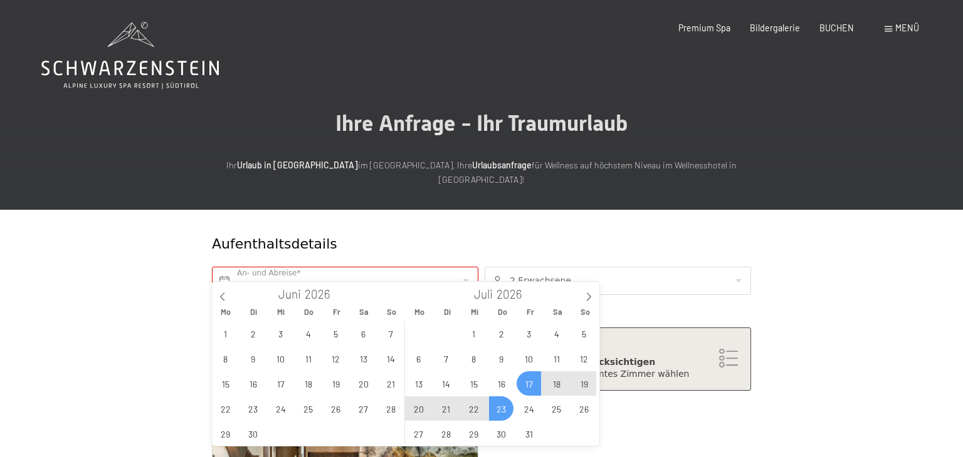
click at [494, 406] on span "23" at bounding box center [501, 409] width 24 height 24
type input "Fr. 17.07.2026 - Do. 23.07.2026"
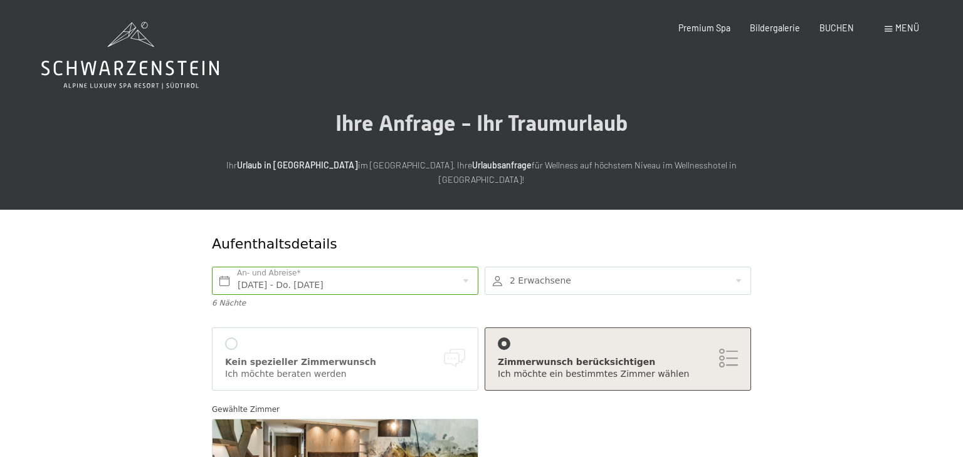
click at [499, 338] on div at bounding box center [504, 344] width 13 height 13
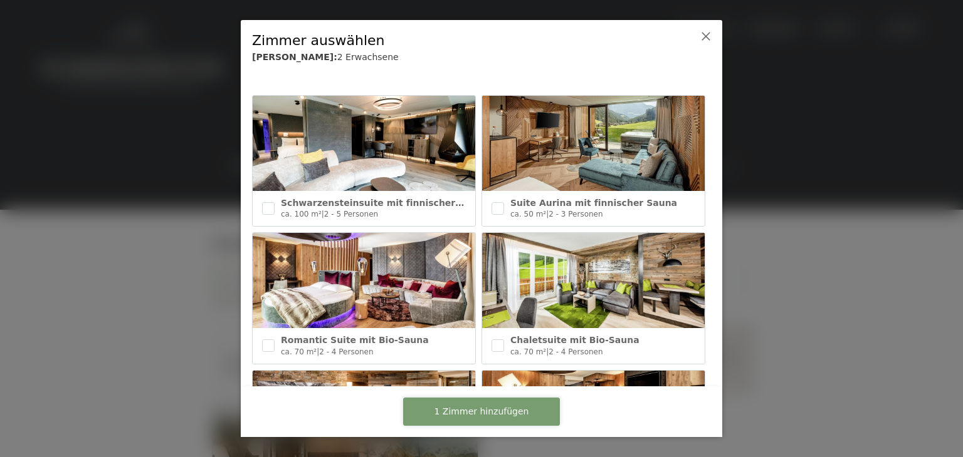
click at [515, 406] on span "1 Zimmer hinzufügen" at bounding box center [481, 412] width 95 height 13
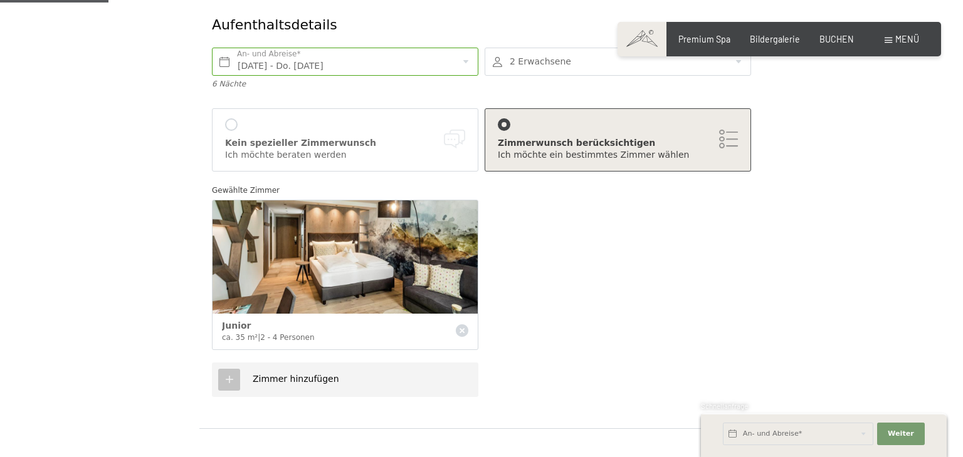
scroll to position [226, 0]
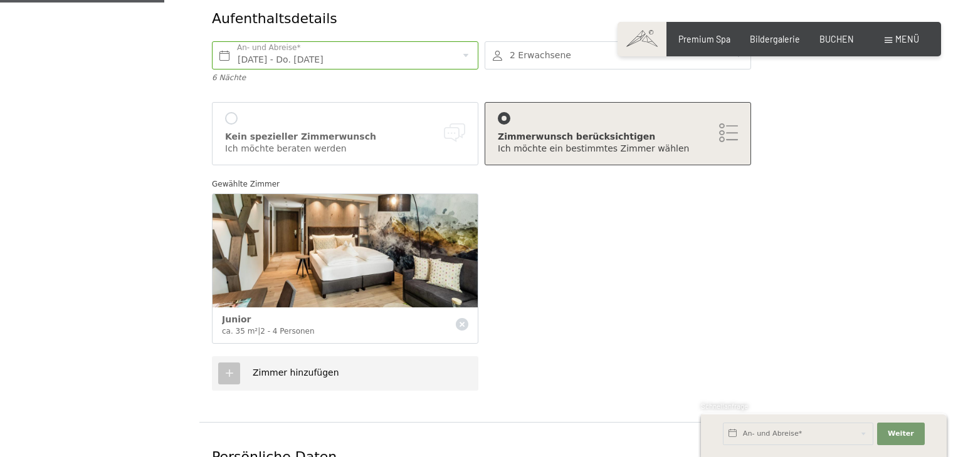
click at [230, 368] on icon at bounding box center [229, 373] width 11 height 11
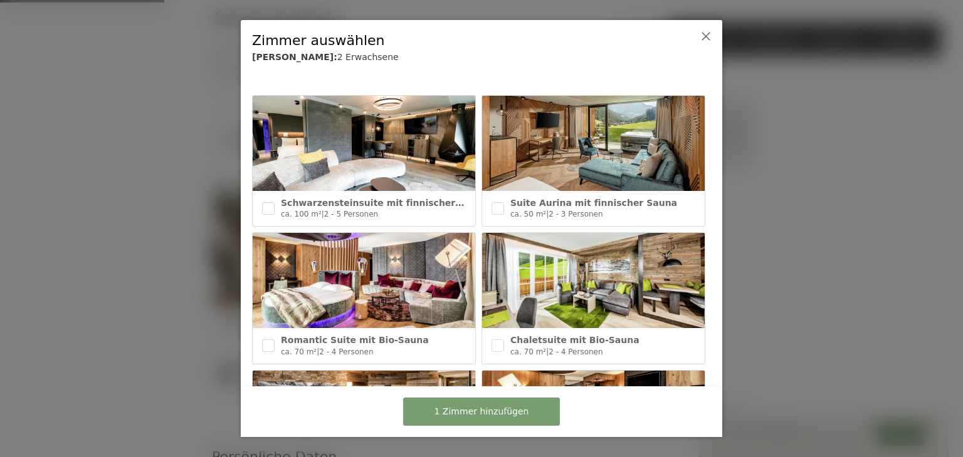
click at [582, 408] on div "1 Zimmer hinzufügen" at bounding box center [481, 411] width 464 height 39
click at [625, 341] on div "Chaletsuite mit Bio-Sauna" at bounding box center [602, 341] width 185 height 13
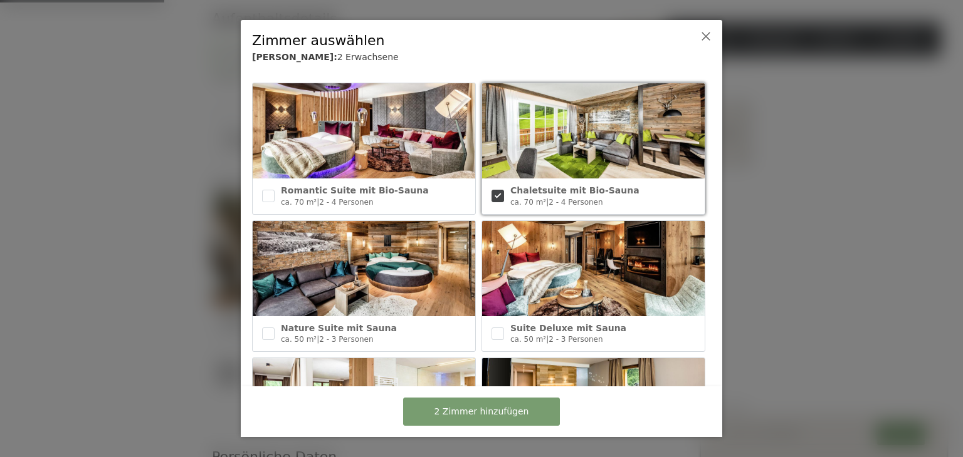
scroll to position [150, 0]
click at [496, 195] on input "checkbox" at bounding box center [497, 195] width 13 height 13
checkbox input "false"
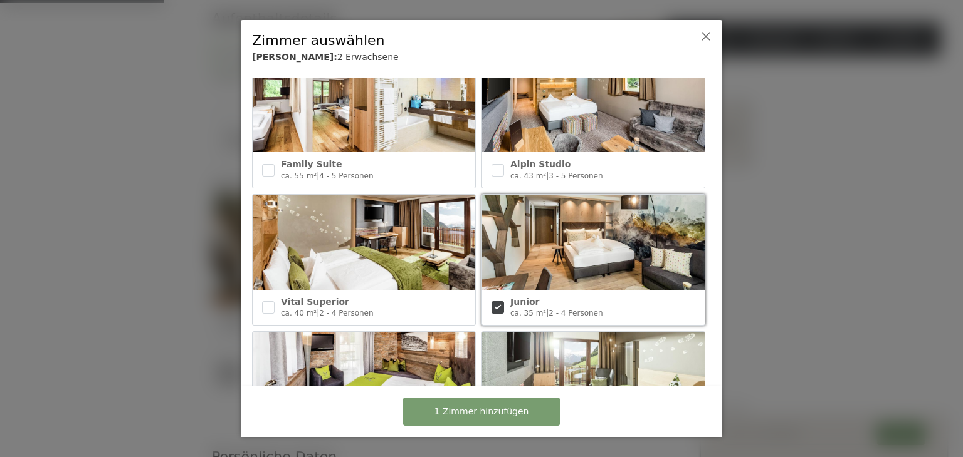
scroll to position [476, 0]
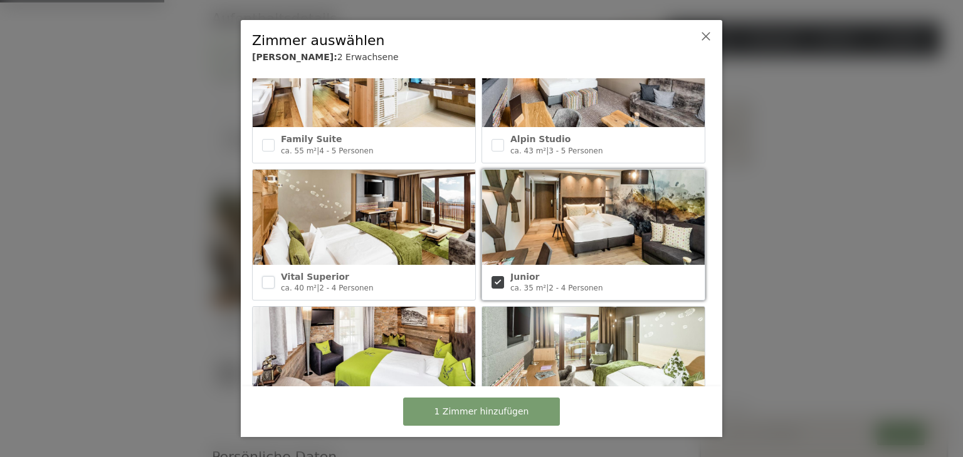
click at [266, 282] on input "checkbox" at bounding box center [268, 282] width 13 height 13
checkbox input "true"
click at [464, 406] on span "2 Zimmer hinzufügen" at bounding box center [481, 412] width 95 height 13
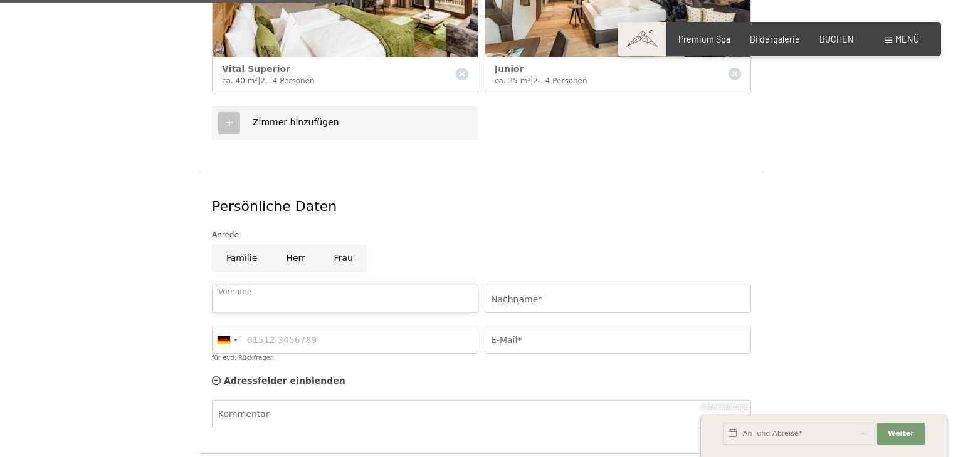
click at [278, 285] on input "Vorname" at bounding box center [345, 299] width 266 height 28
type input "Tanja"
type input "Parzefall"
type input "08467805217"
type input "markus-parzefall@t-online.de"
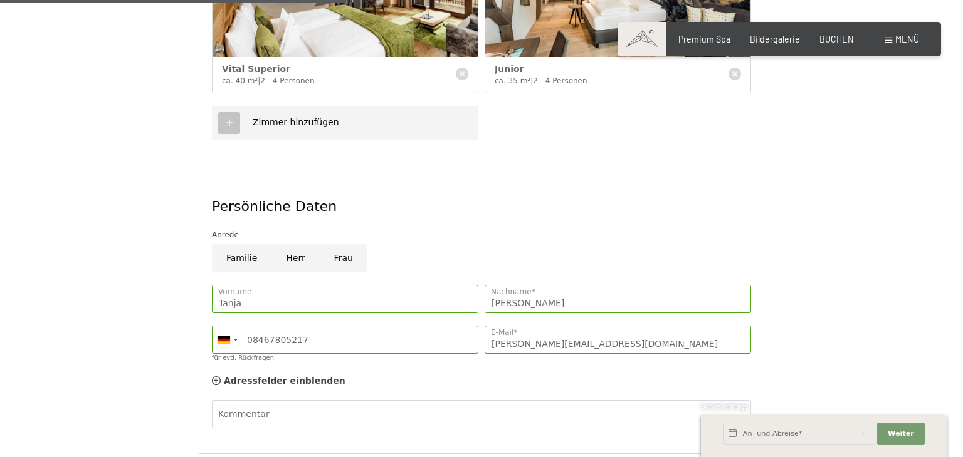
click at [549, 229] on div "Anrede" at bounding box center [481, 235] width 539 height 13
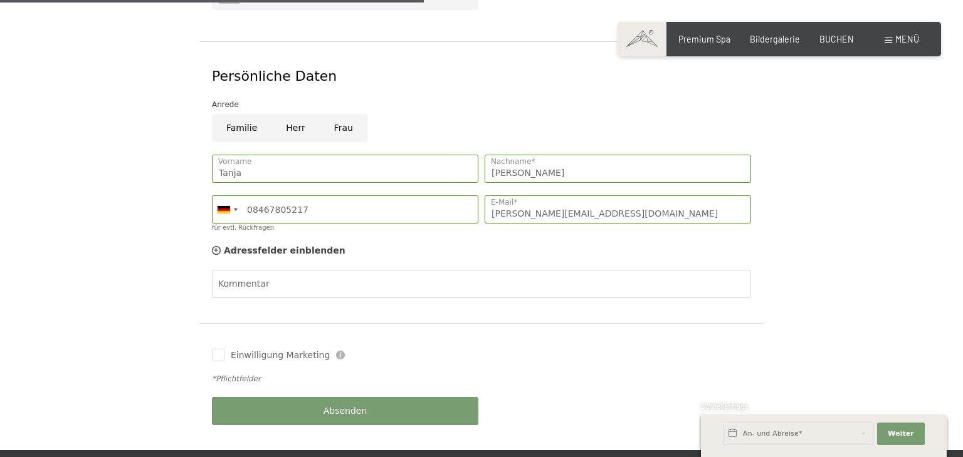
scroll to position [627, 0]
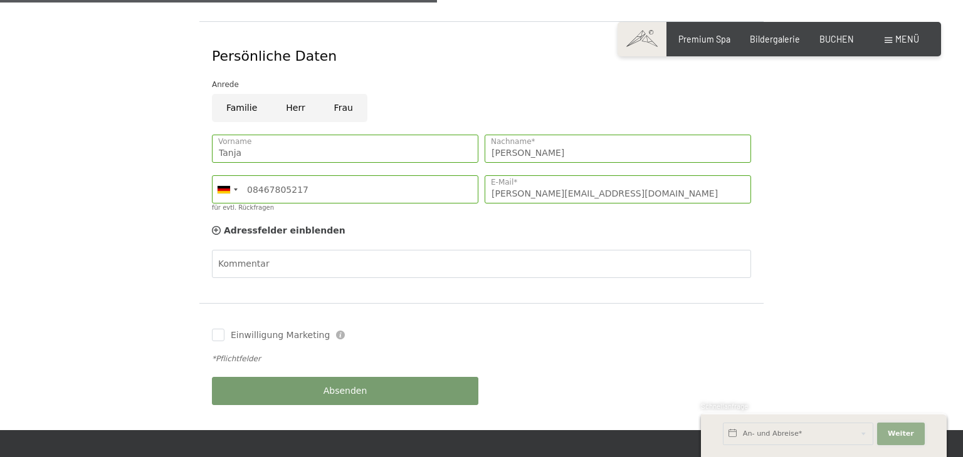
click at [902, 431] on span "Weiter" at bounding box center [900, 434] width 26 height 10
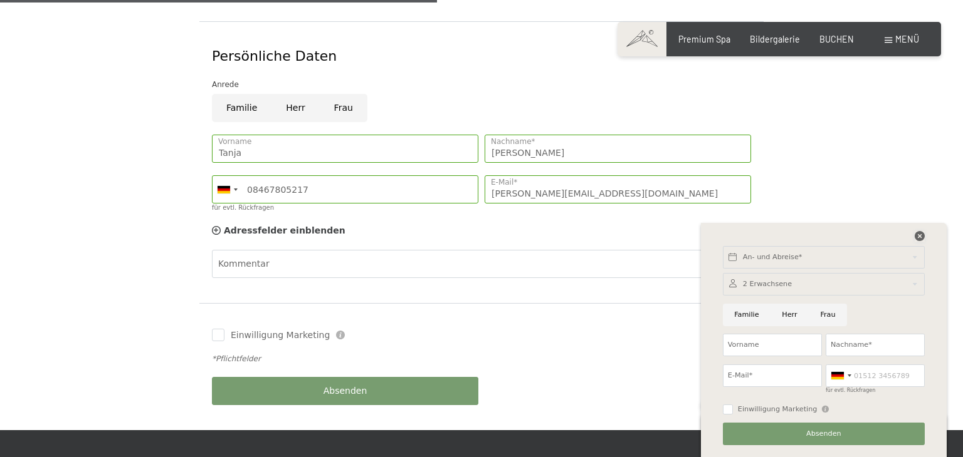
click at [919, 236] on icon at bounding box center [919, 236] width 10 height 10
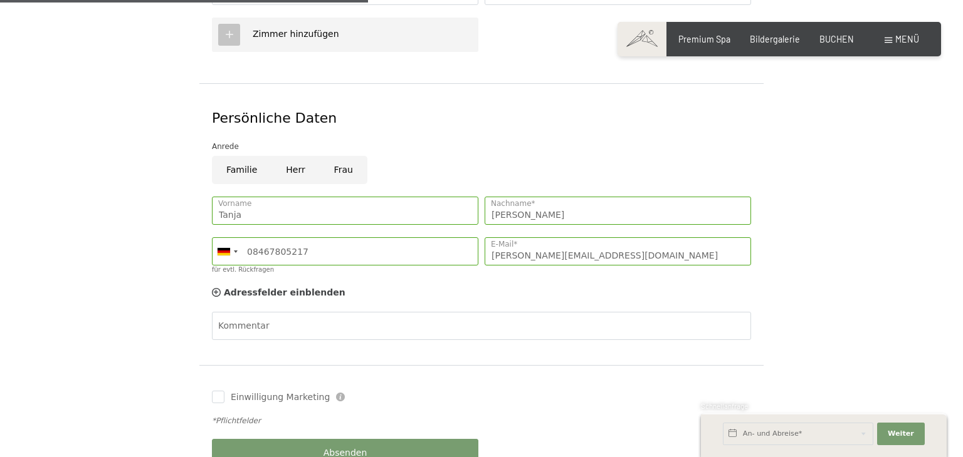
scroll to position [602, 0]
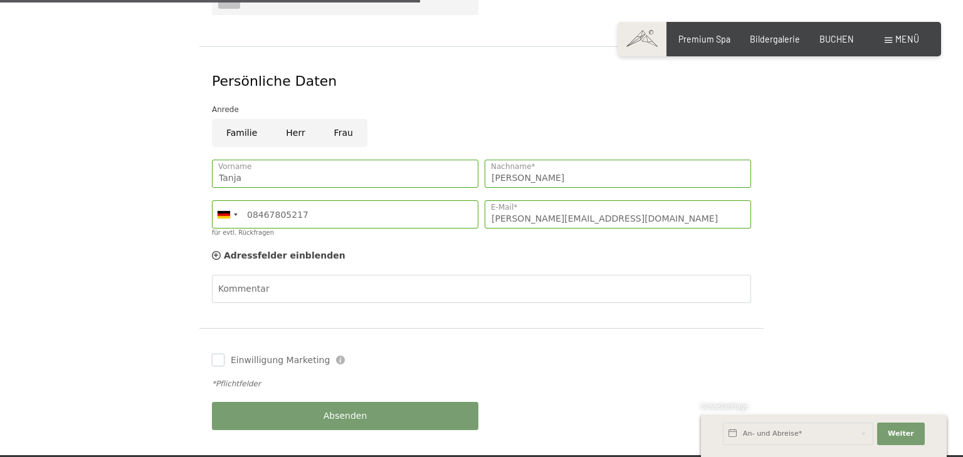
click at [218, 354] on input "Einwilligung Marketing" at bounding box center [218, 360] width 13 height 13
checkbox input "true"
click at [344, 410] on span "Absenden" at bounding box center [345, 416] width 44 height 13
